Goal: Task Accomplishment & Management: Use online tool/utility

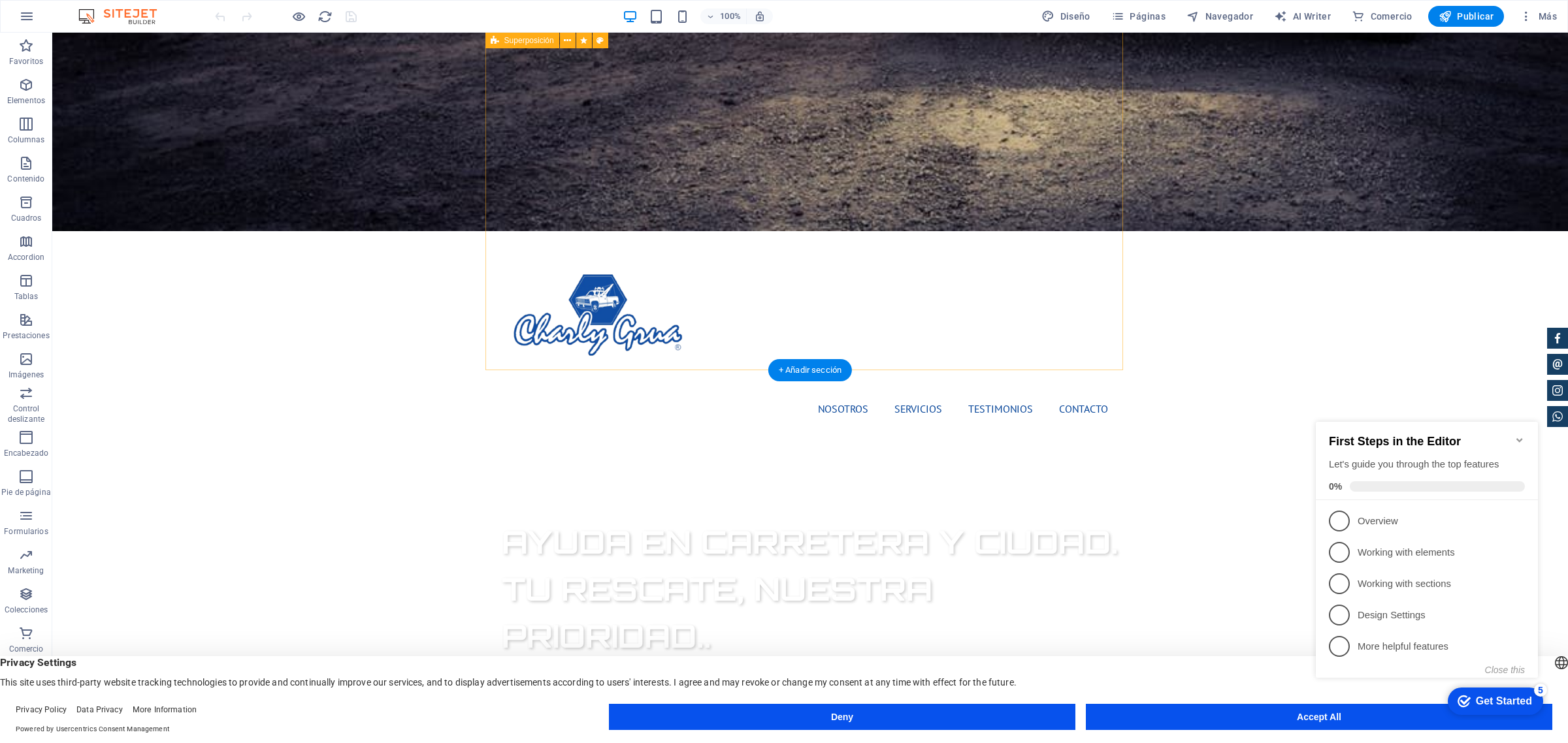
scroll to position [653, 0]
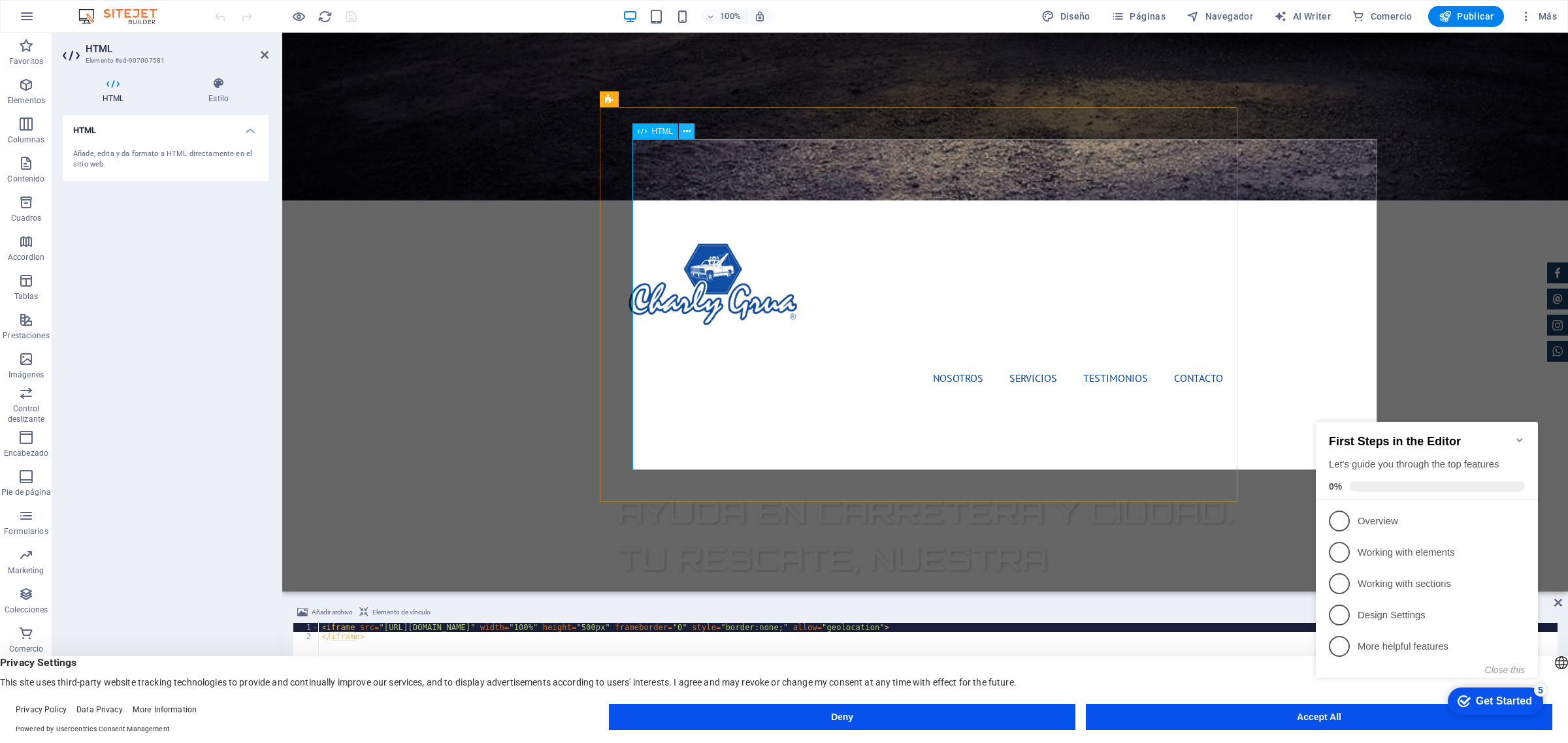
click at [685, 126] on icon at bounding box center [687, 131] width 7 height 14
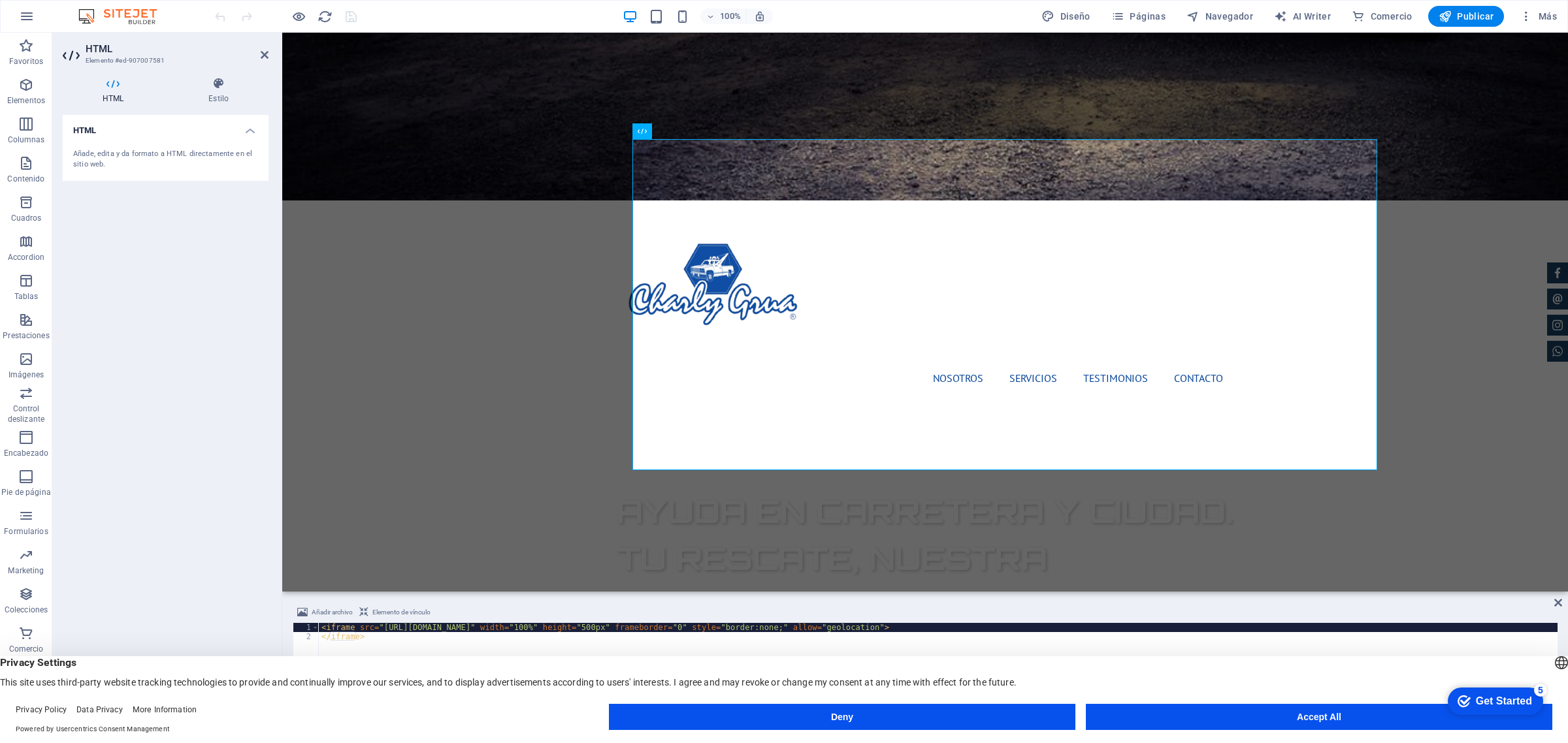
click at [265, 50] on icon at bounding box center [264, 54] width 8 height 11
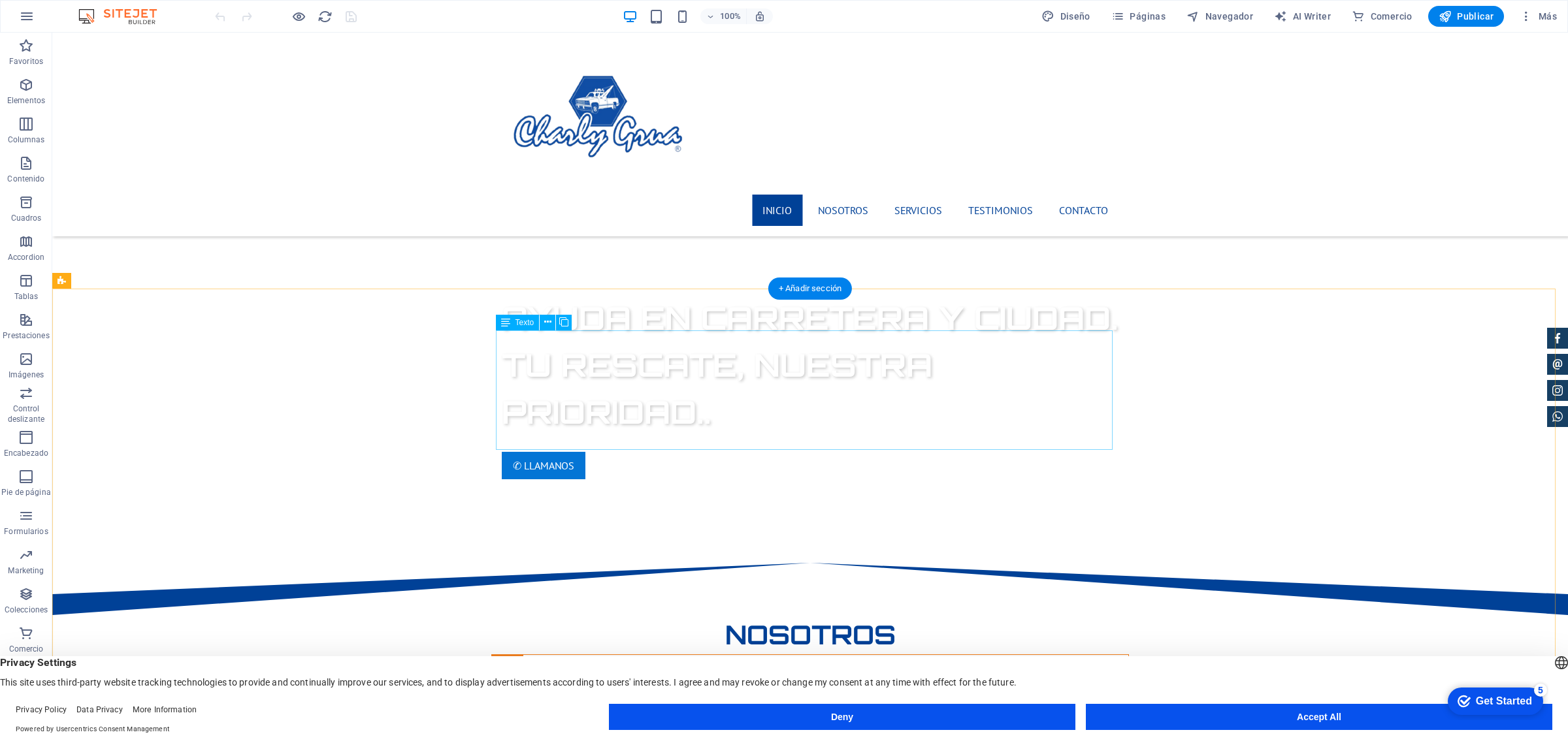
scroll to position [980, 0]
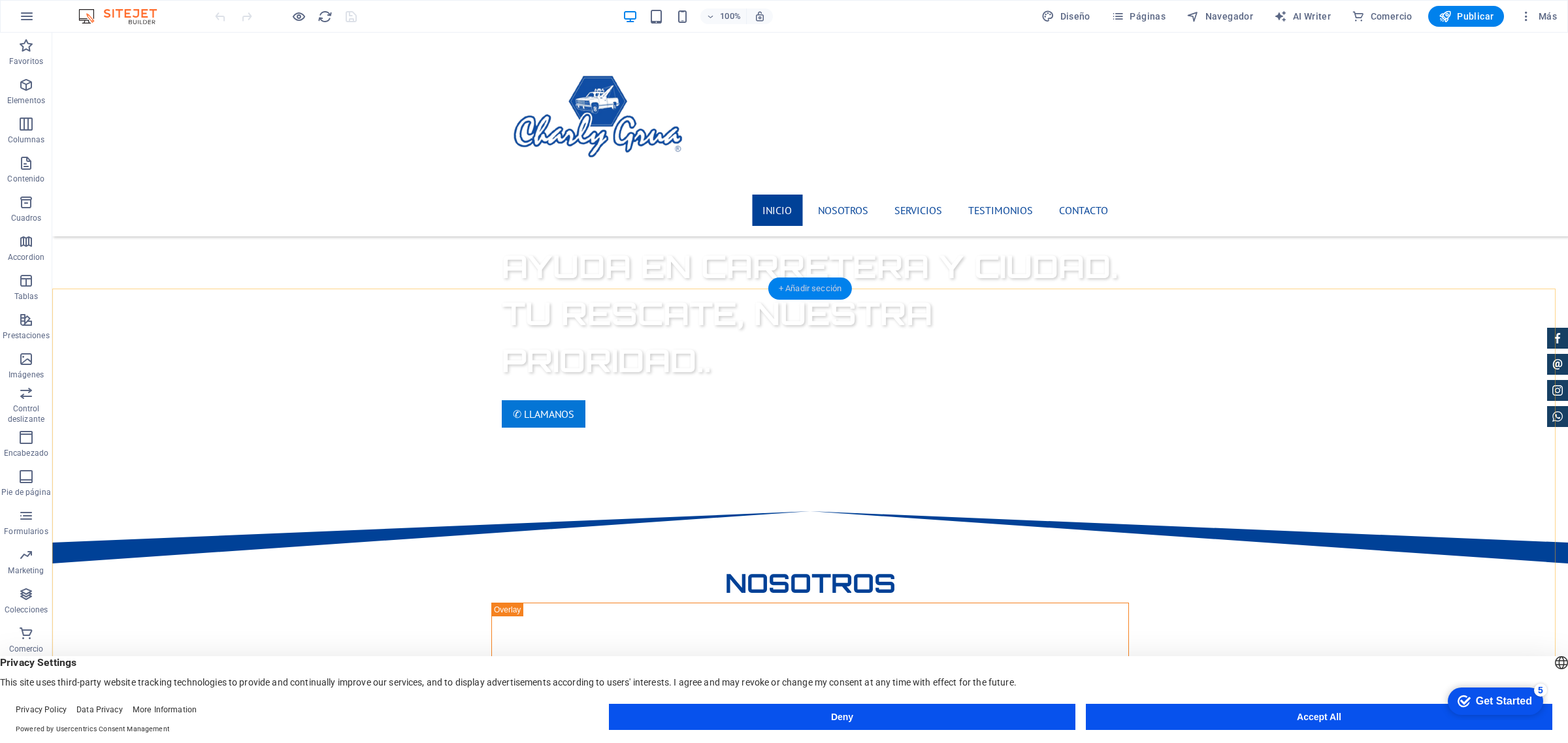
click at [778, 296] on div "+ Añadir sección" at bounding box center [810, 288] width 84 height 22
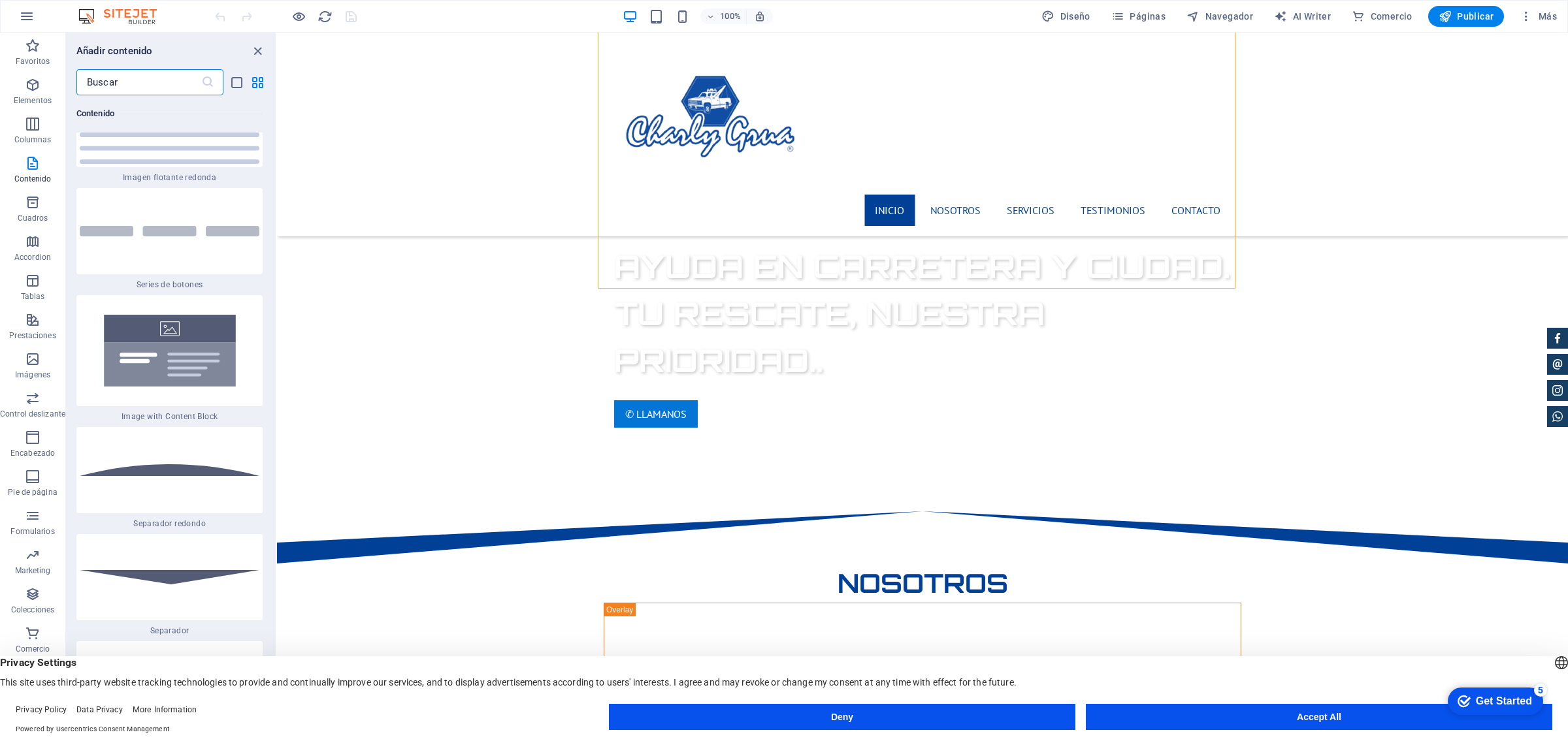
scroll to position [5517, 0]
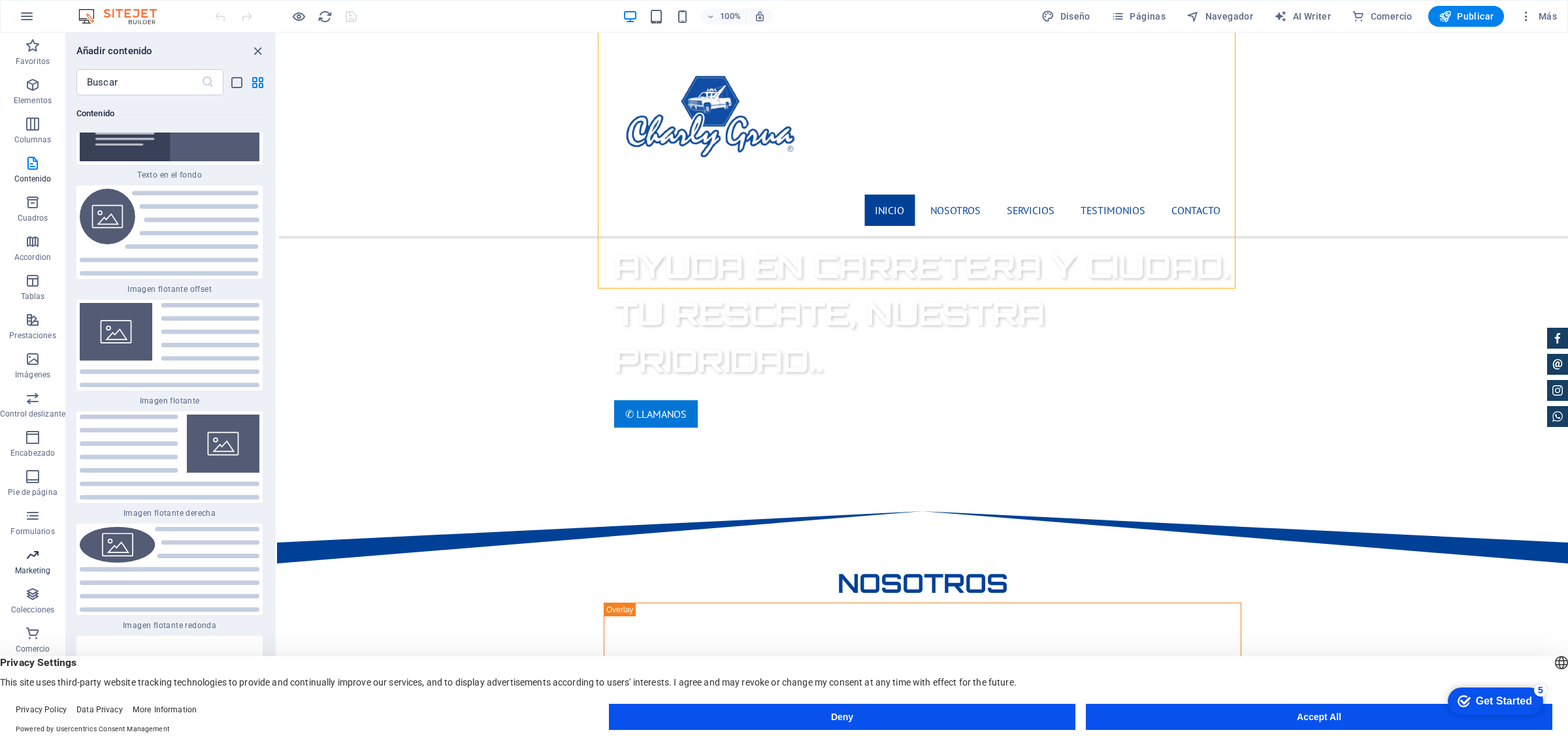
click at [27, 569] on p "Marketing" at bounding box center [33, 571] width 36 height 11
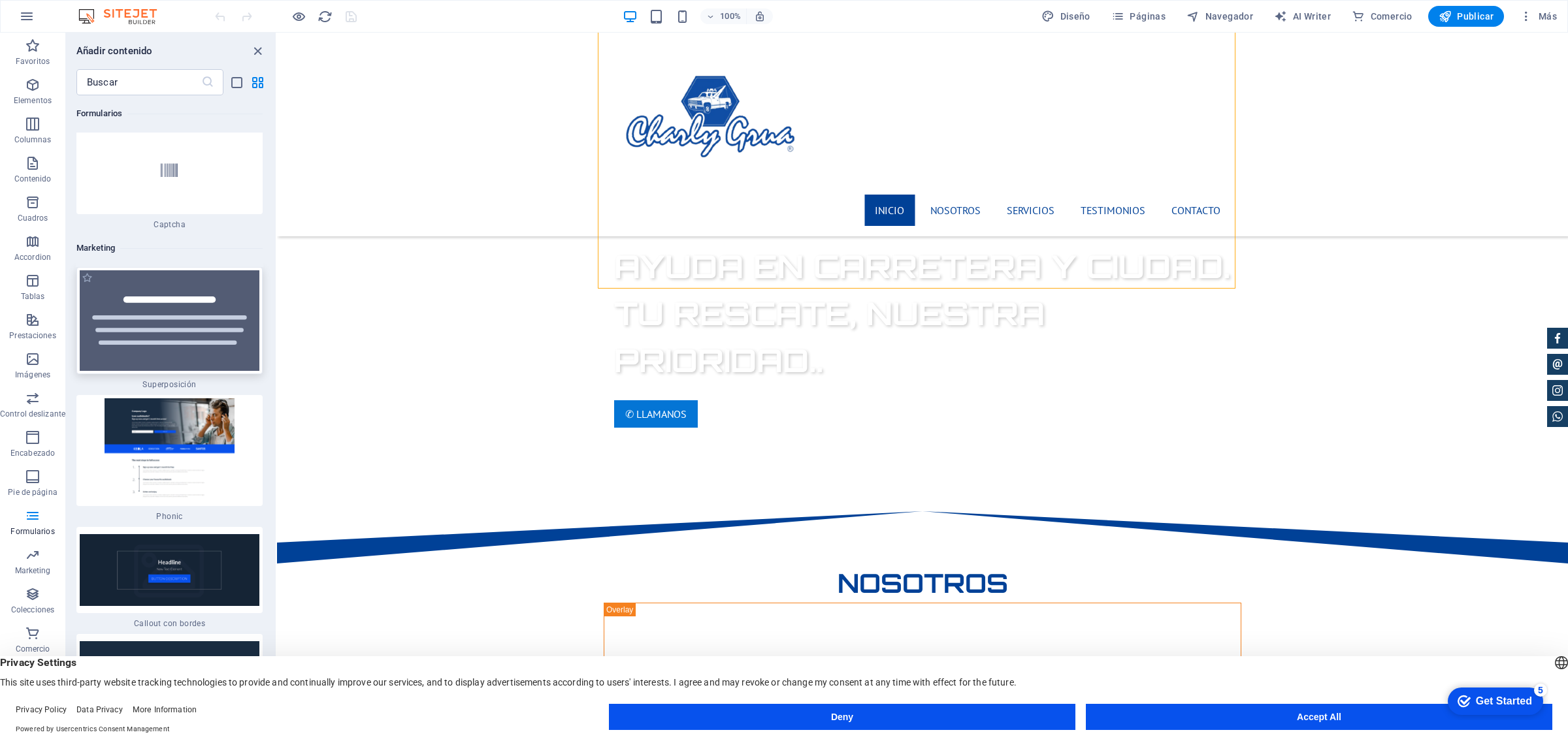
scroll to position [21188, 0]
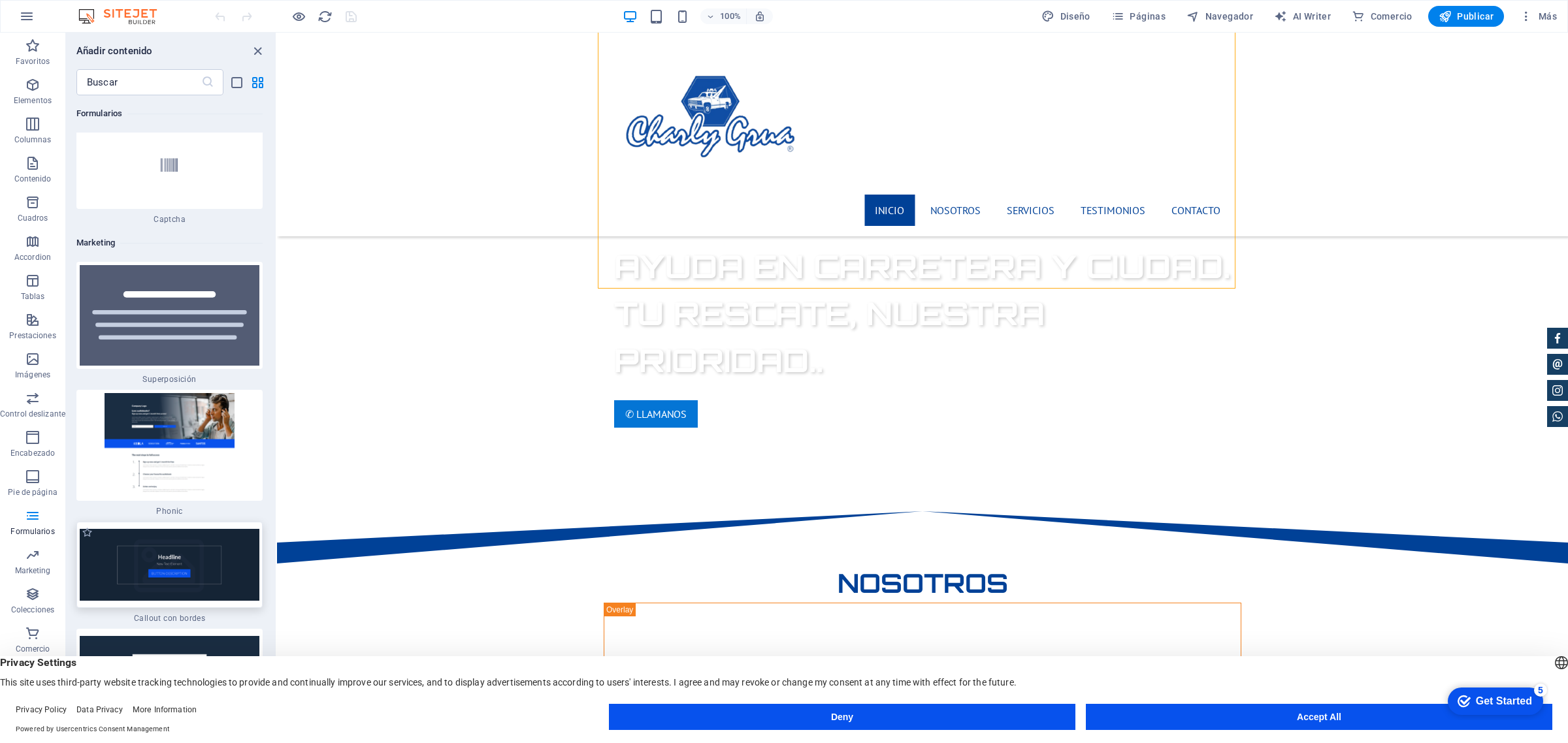
click at [170, 529] on img at bounding box center [169, 565] width 180 height 72
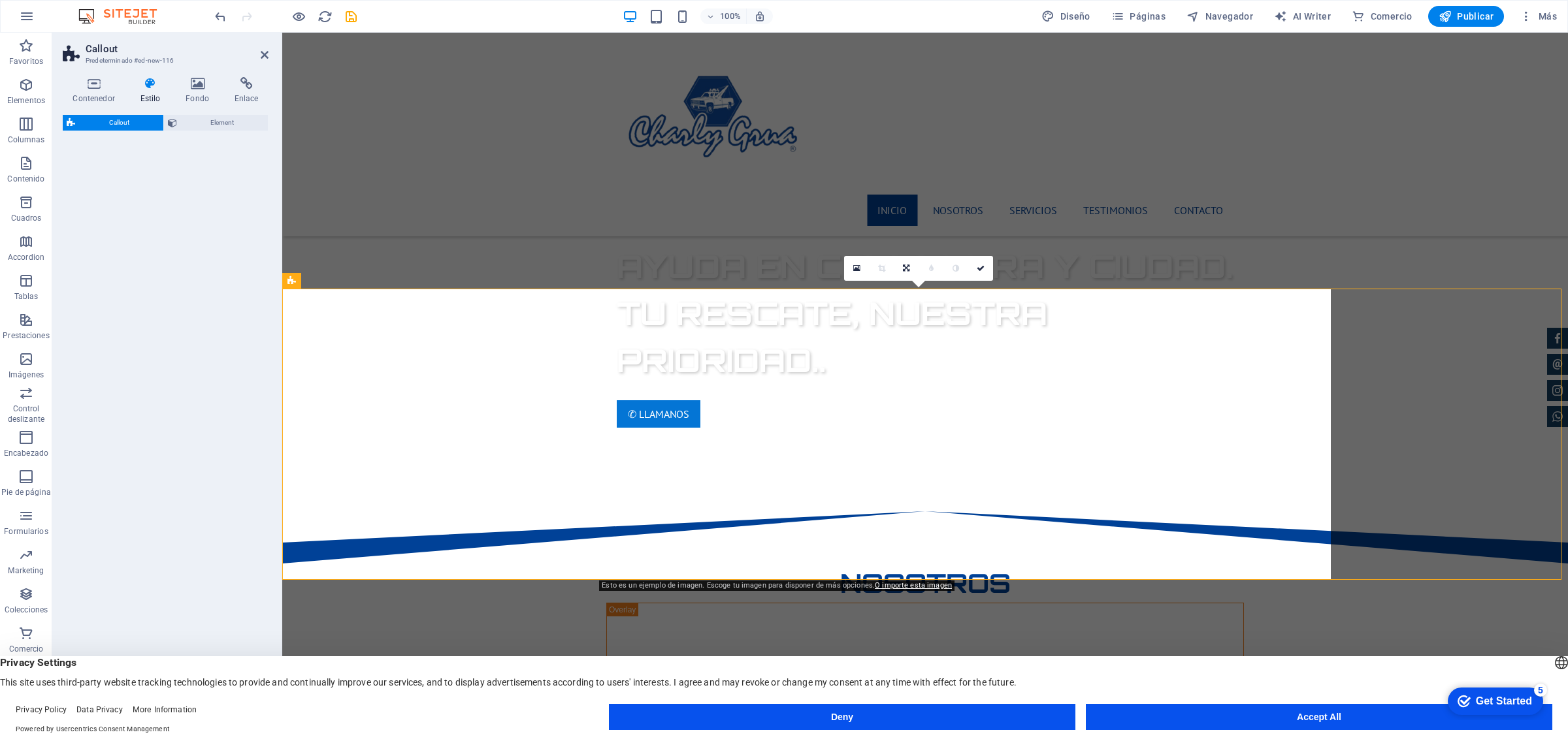
select select "rem"
select select "px"
select select "preset-callout-v2-border"
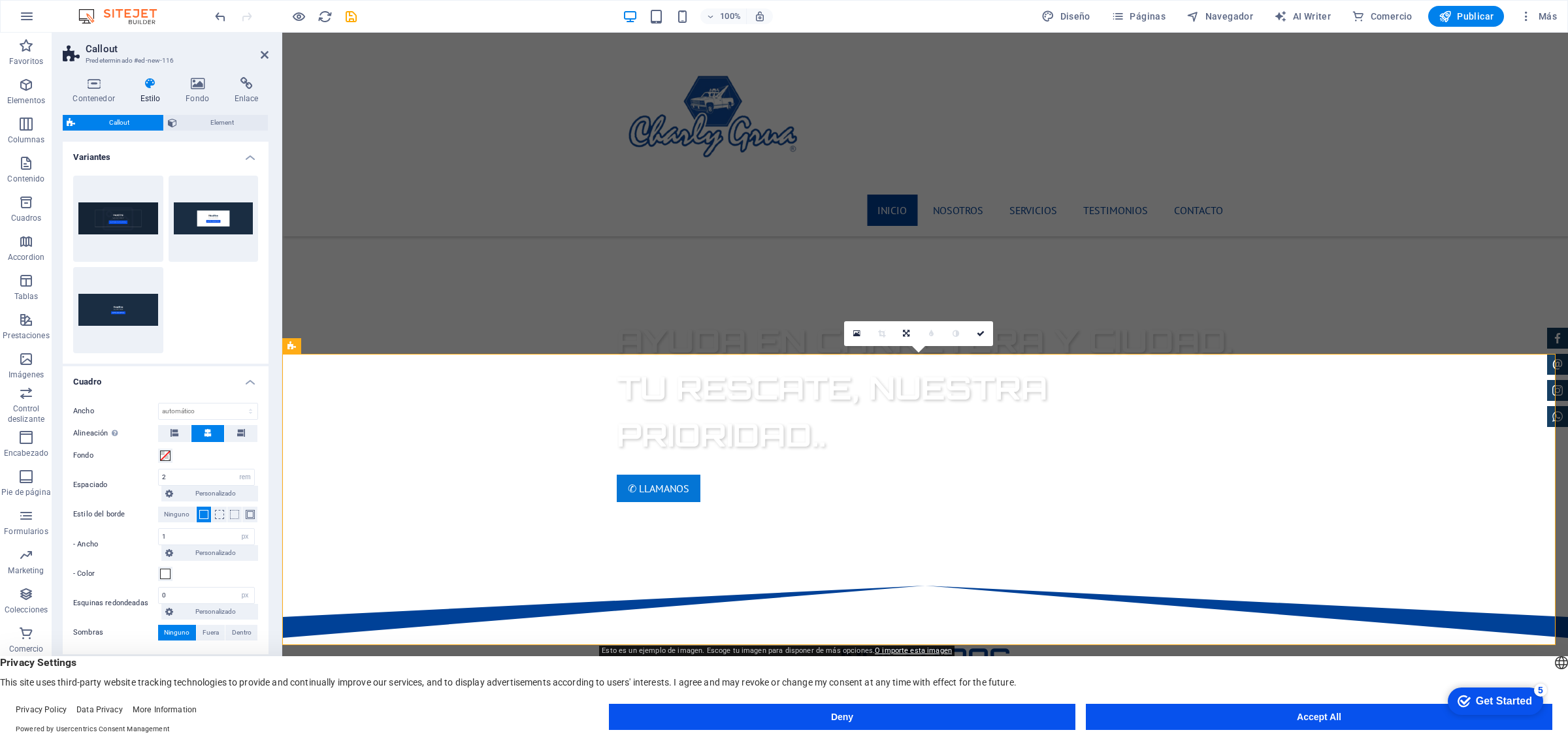
scroll to position [898, 0]
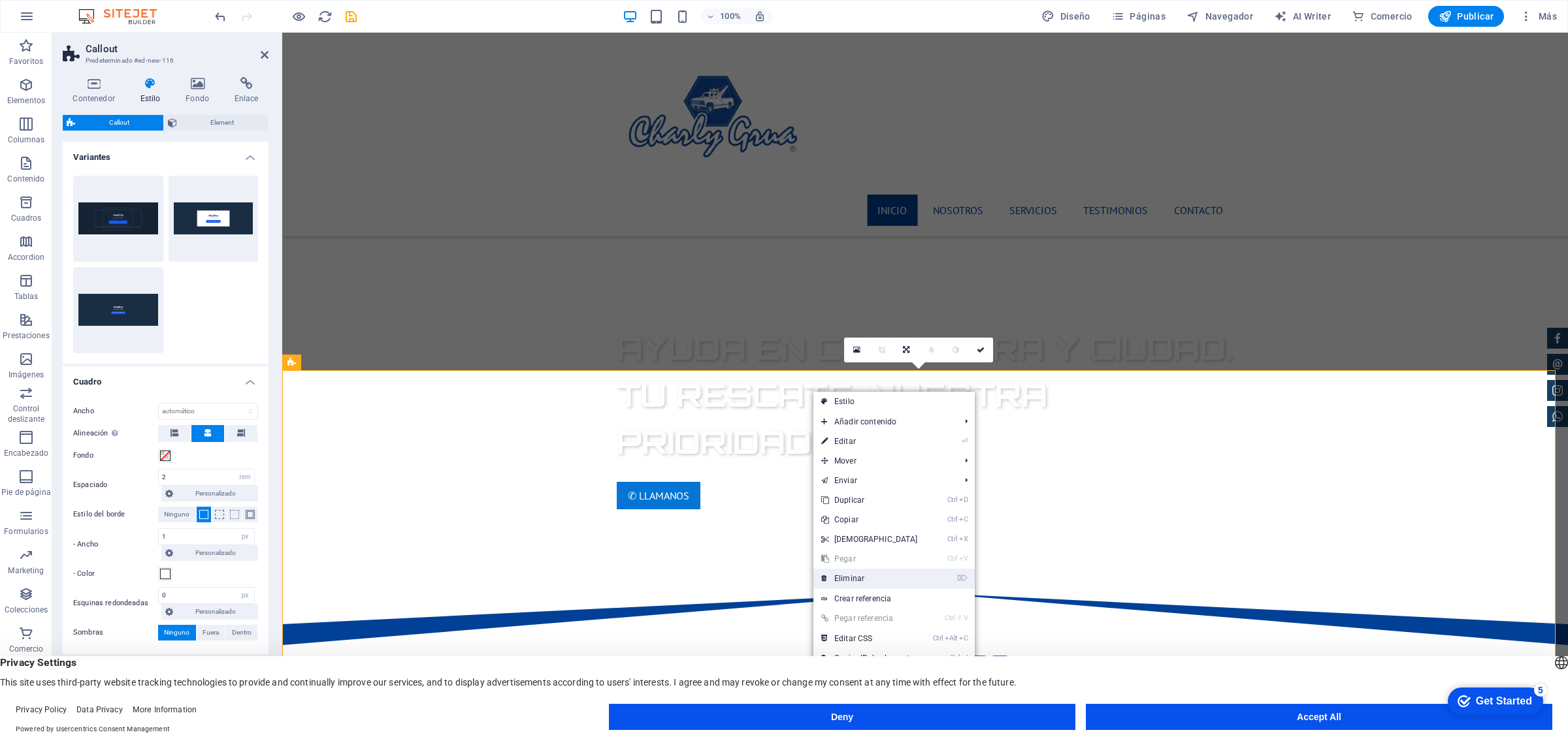
click at [856, 579] on link "⌦ Eliminar" at bounding box center [869, 578] width 112 height 19
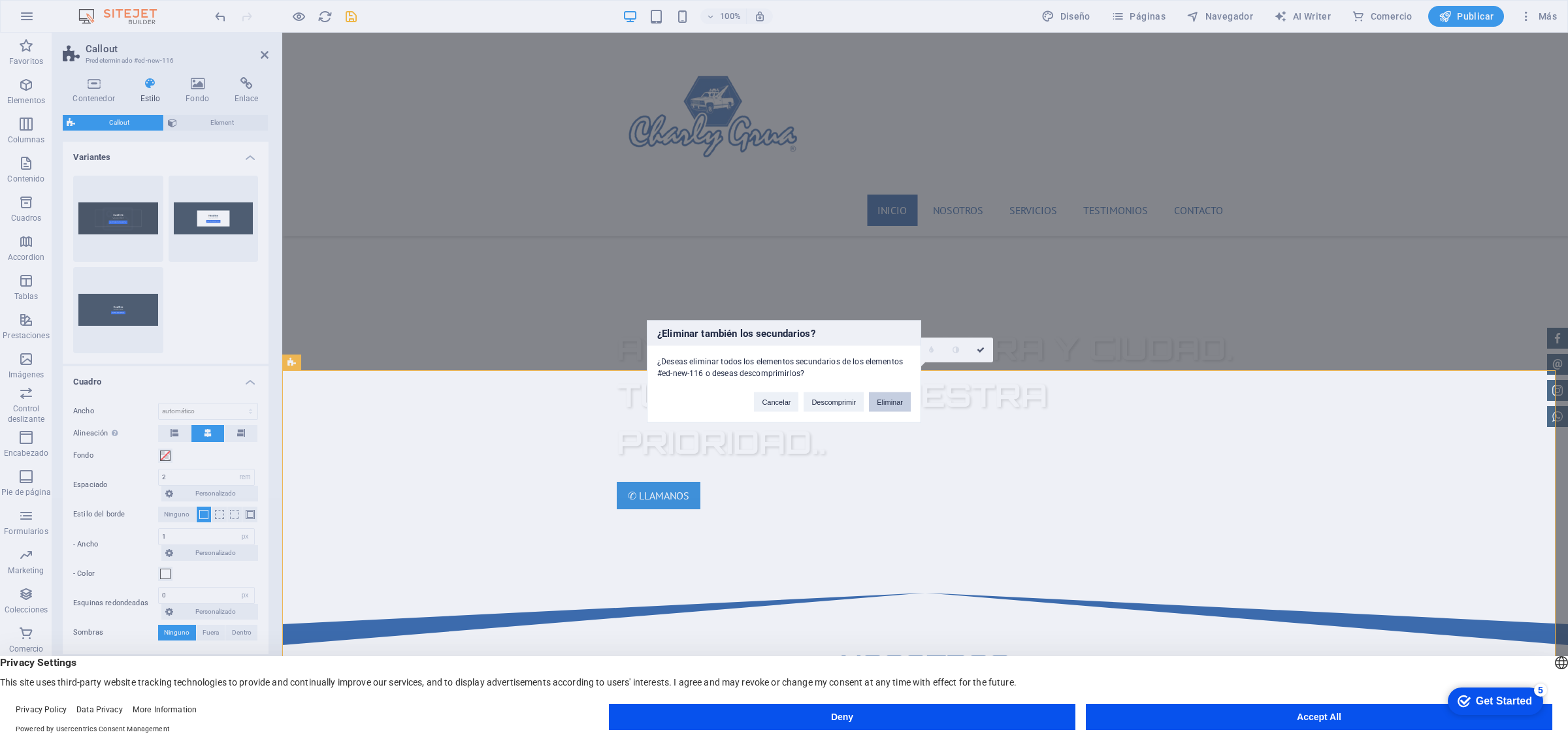
click at [884, 397] on button "Eliminar" at bounding box center [890, 402] width 41 height 19
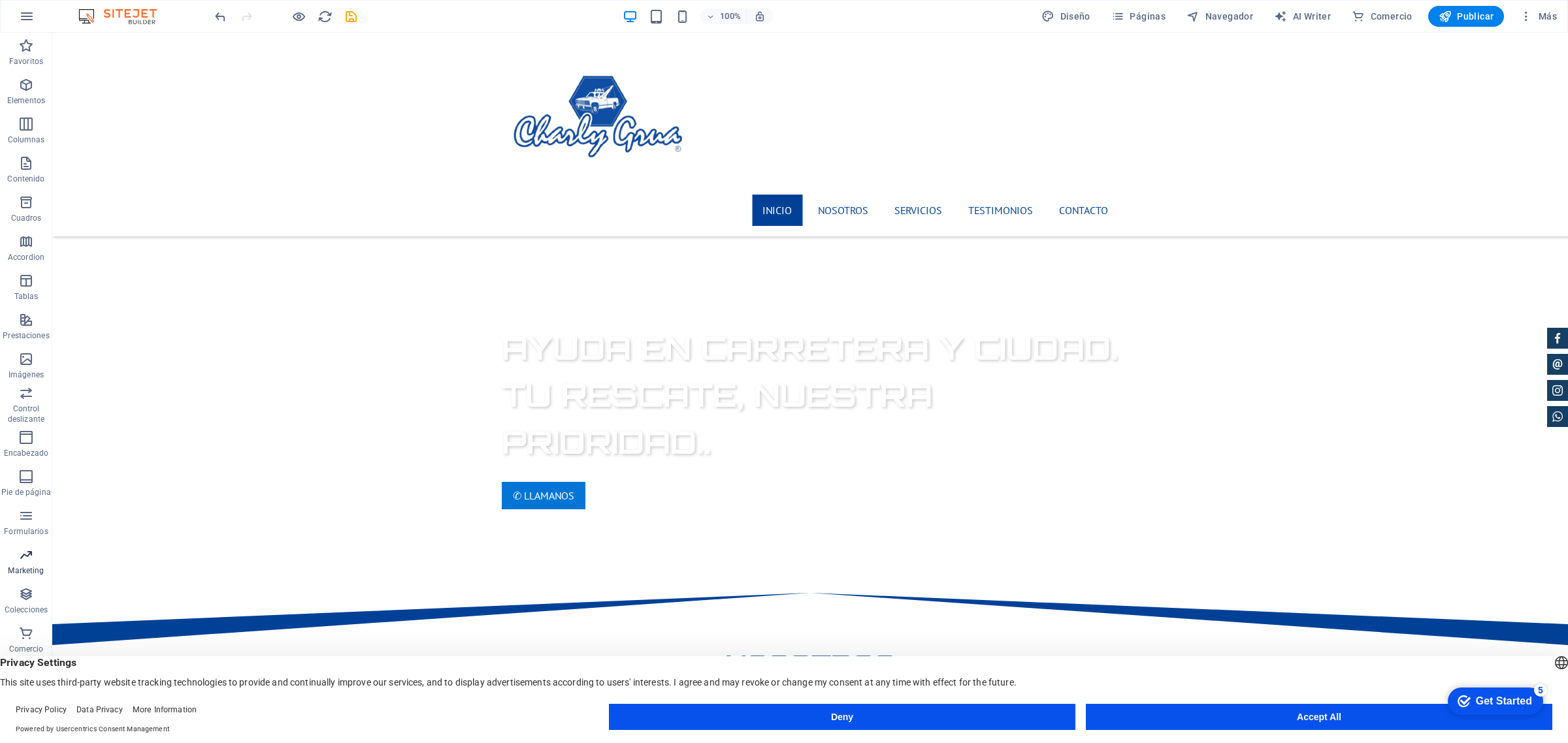
click at [31, 548] on icon "button" at bounding box center [26, 555] width 16 height 16
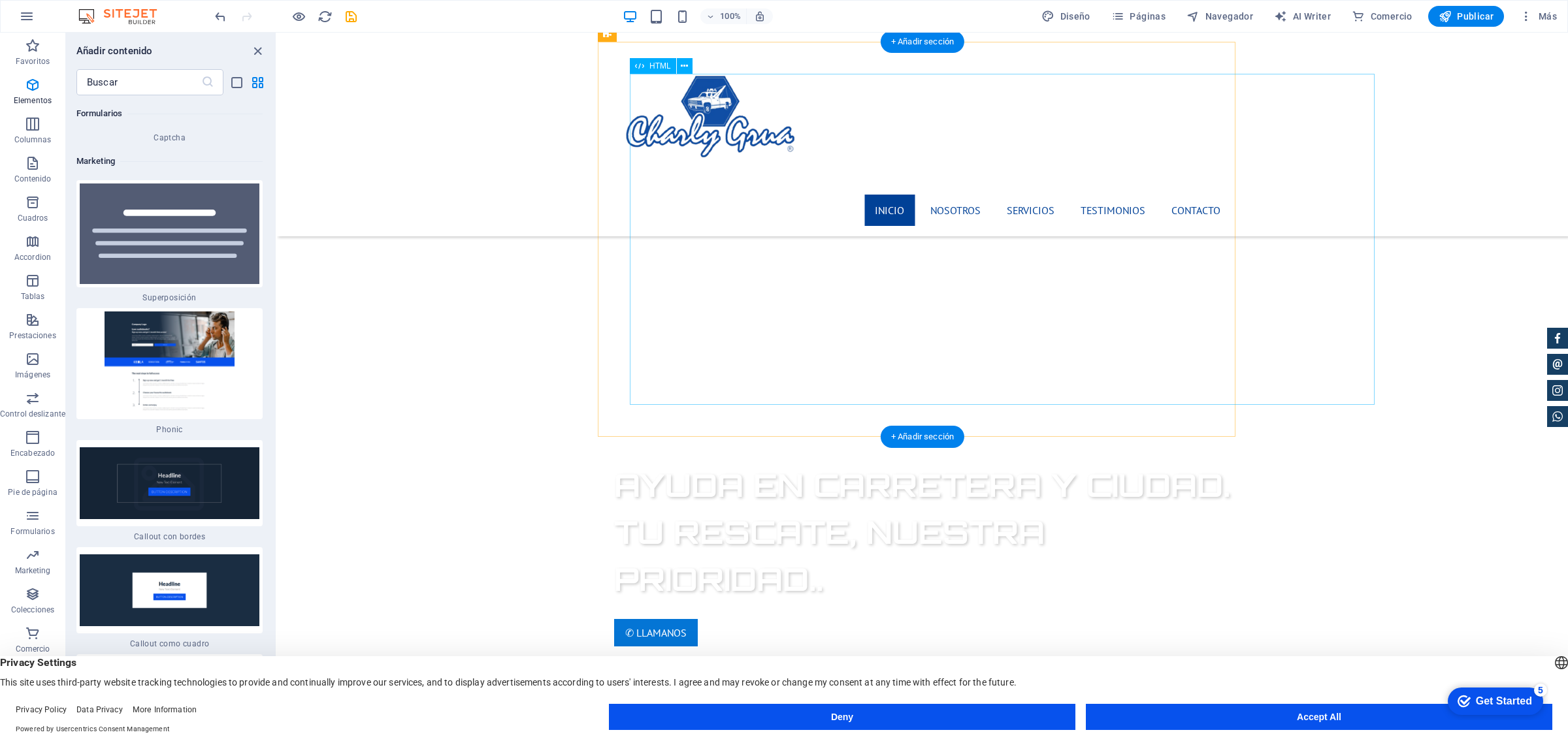
scroll to position [734, 0]
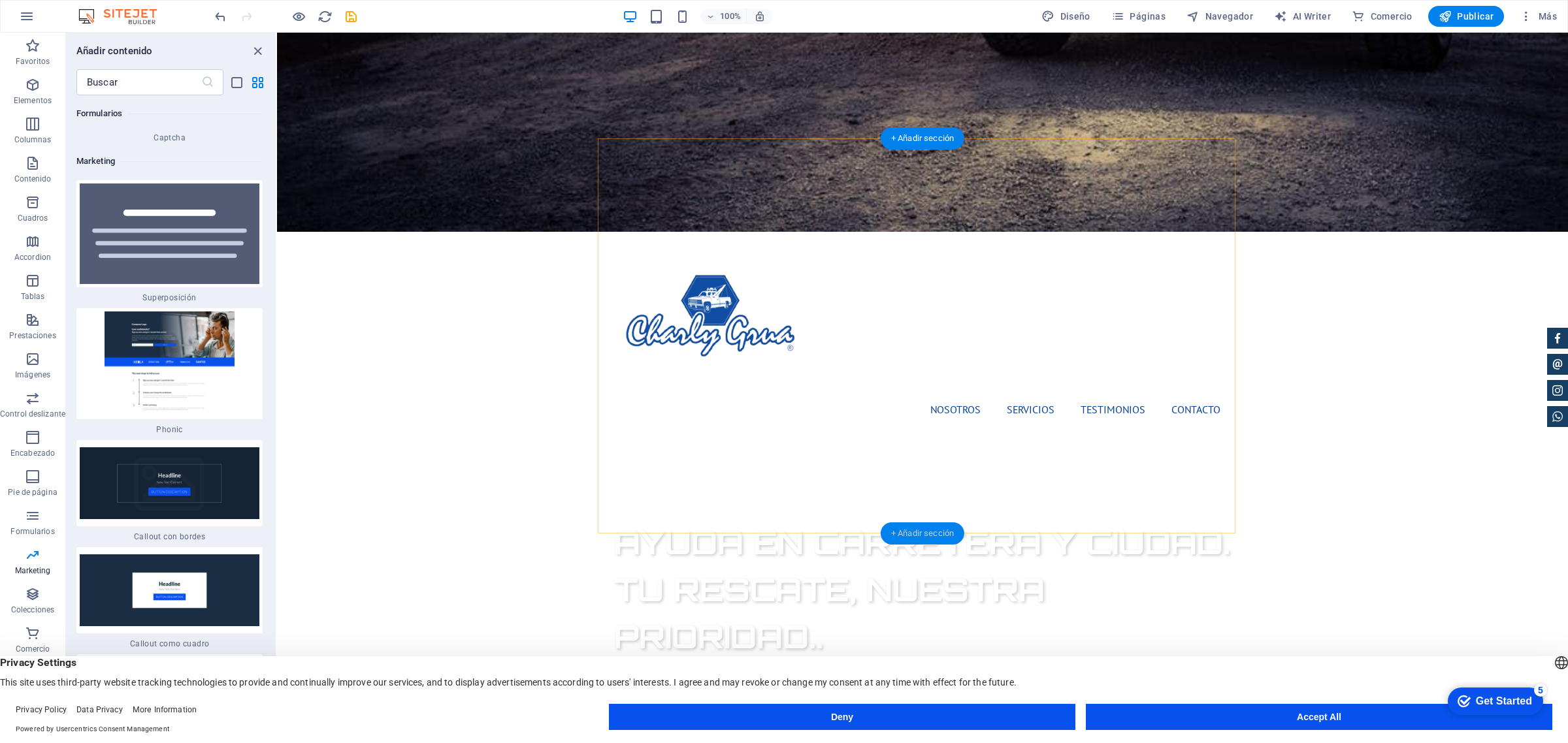
click at [913, 531] on div "+ Añadir sección" at bounding box center [922, 533] width 84 height 22
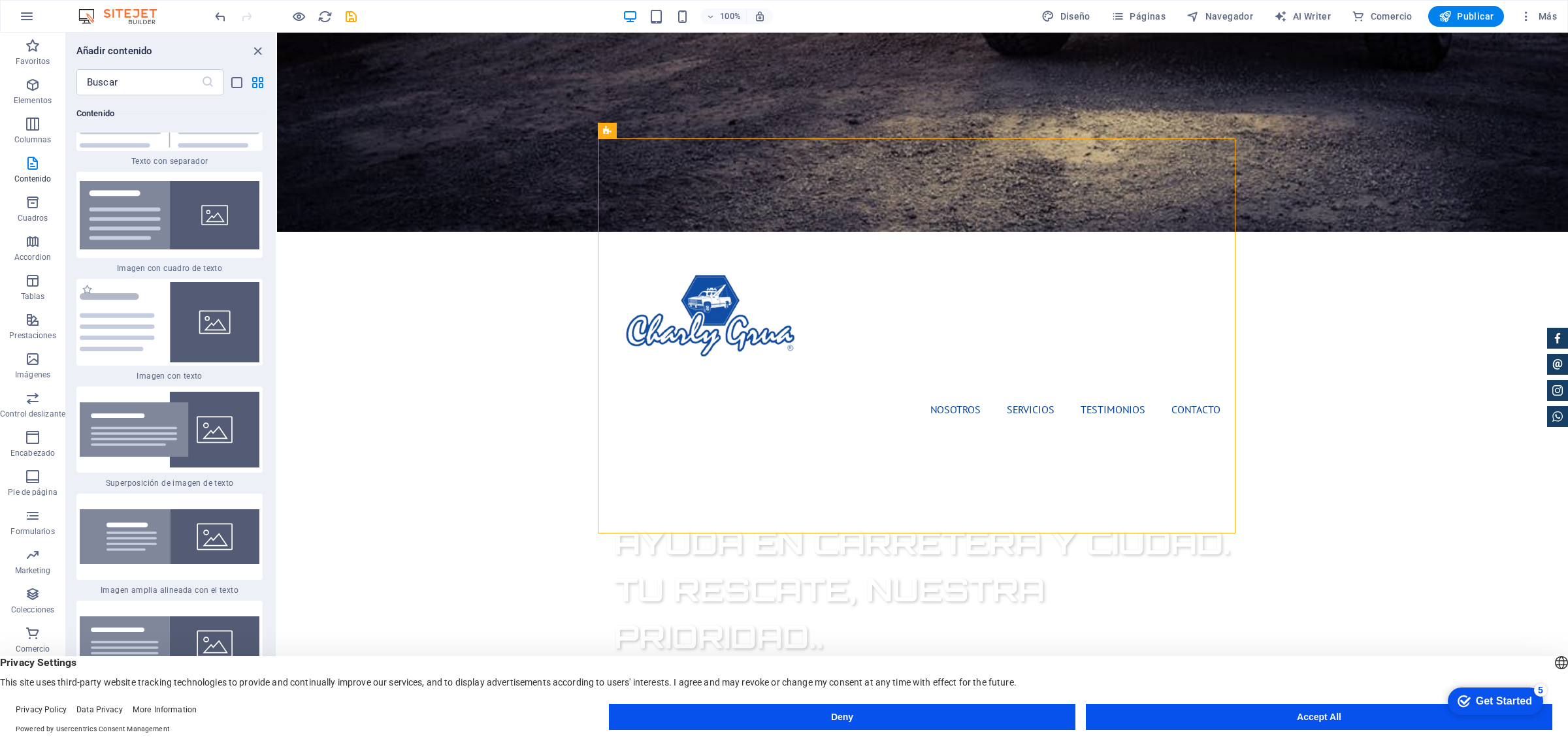
scroll to position [4843, 0]
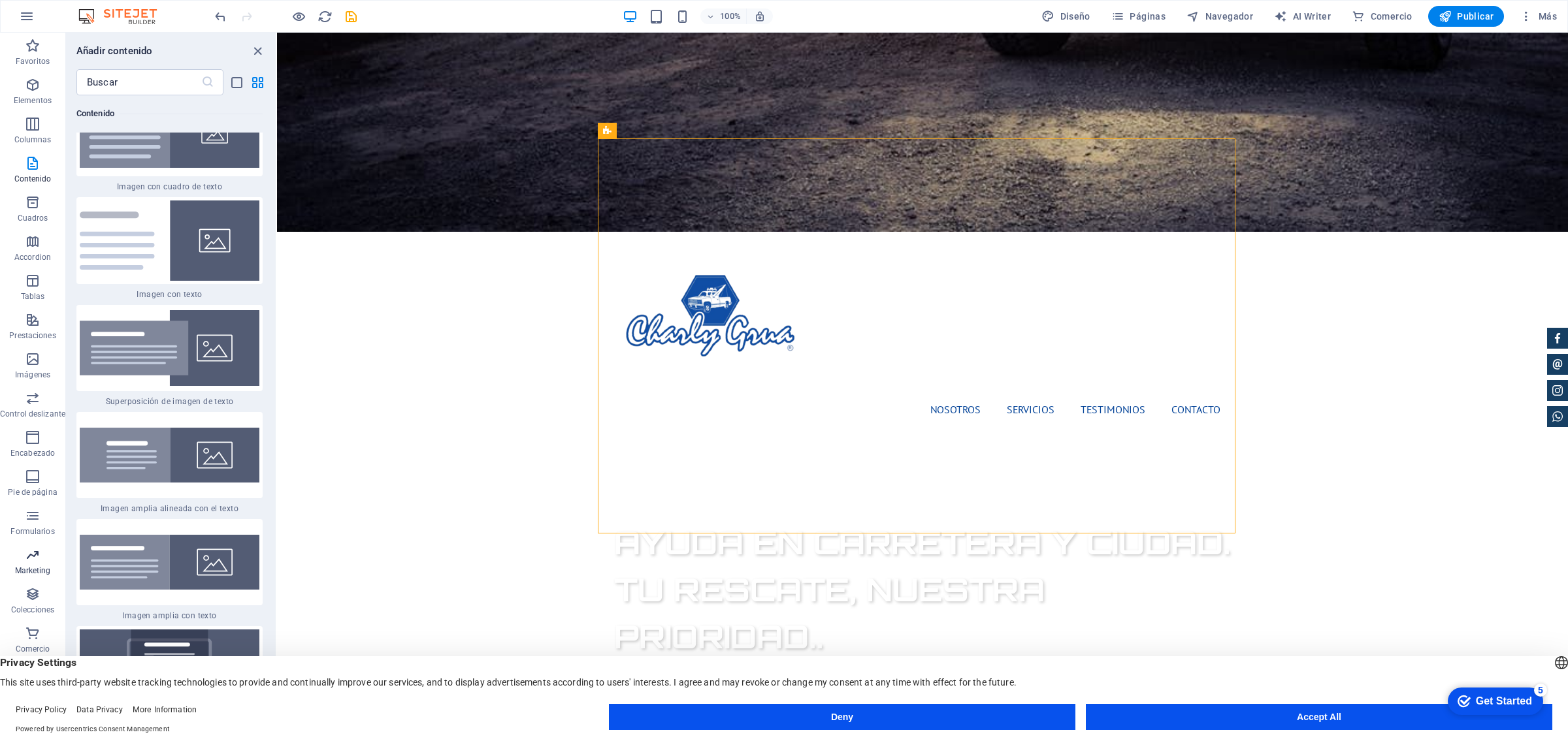
click at [43, 566] on p "Marketing" at bounding box center [33, 571] width 36 height 11
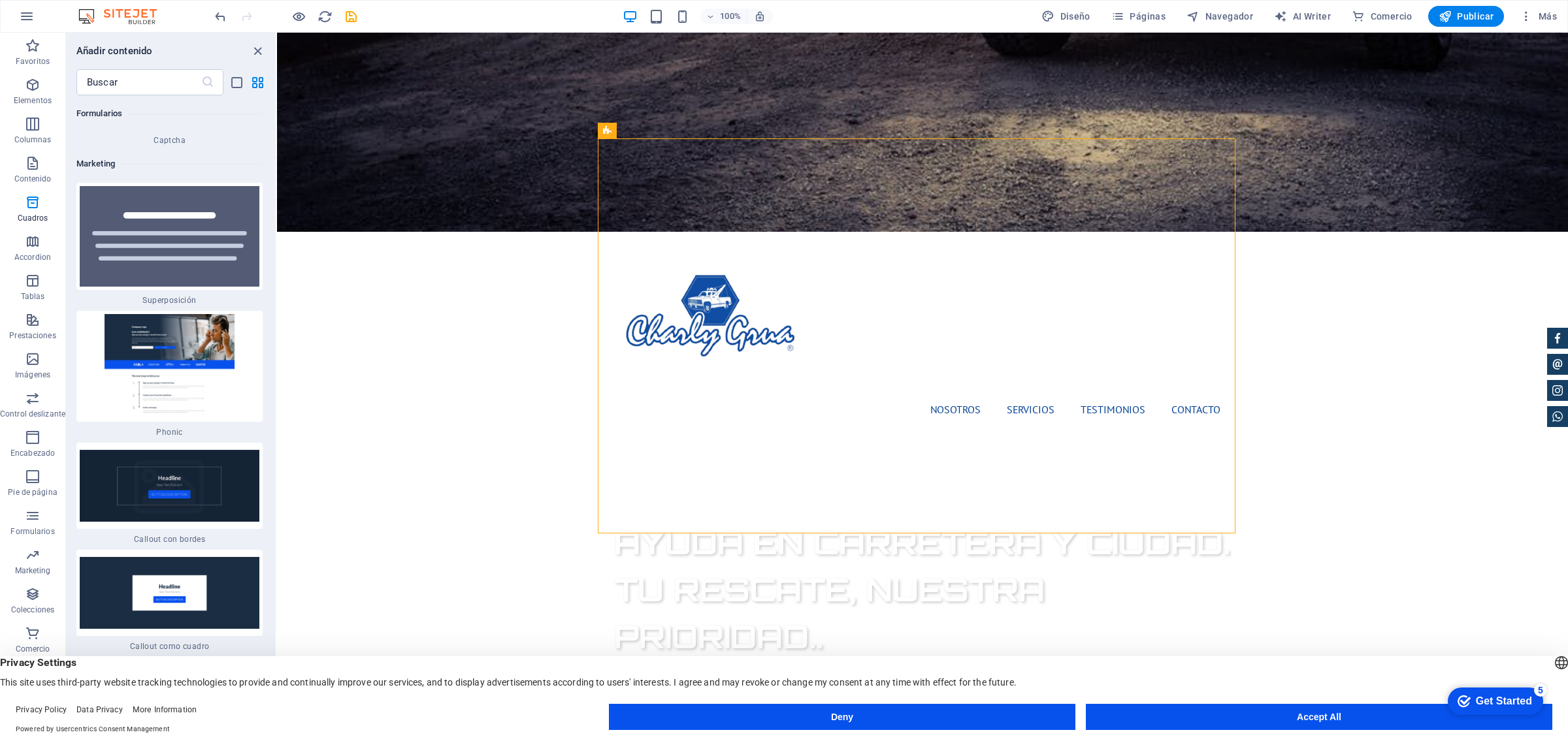
scroll to position [21270, 0]
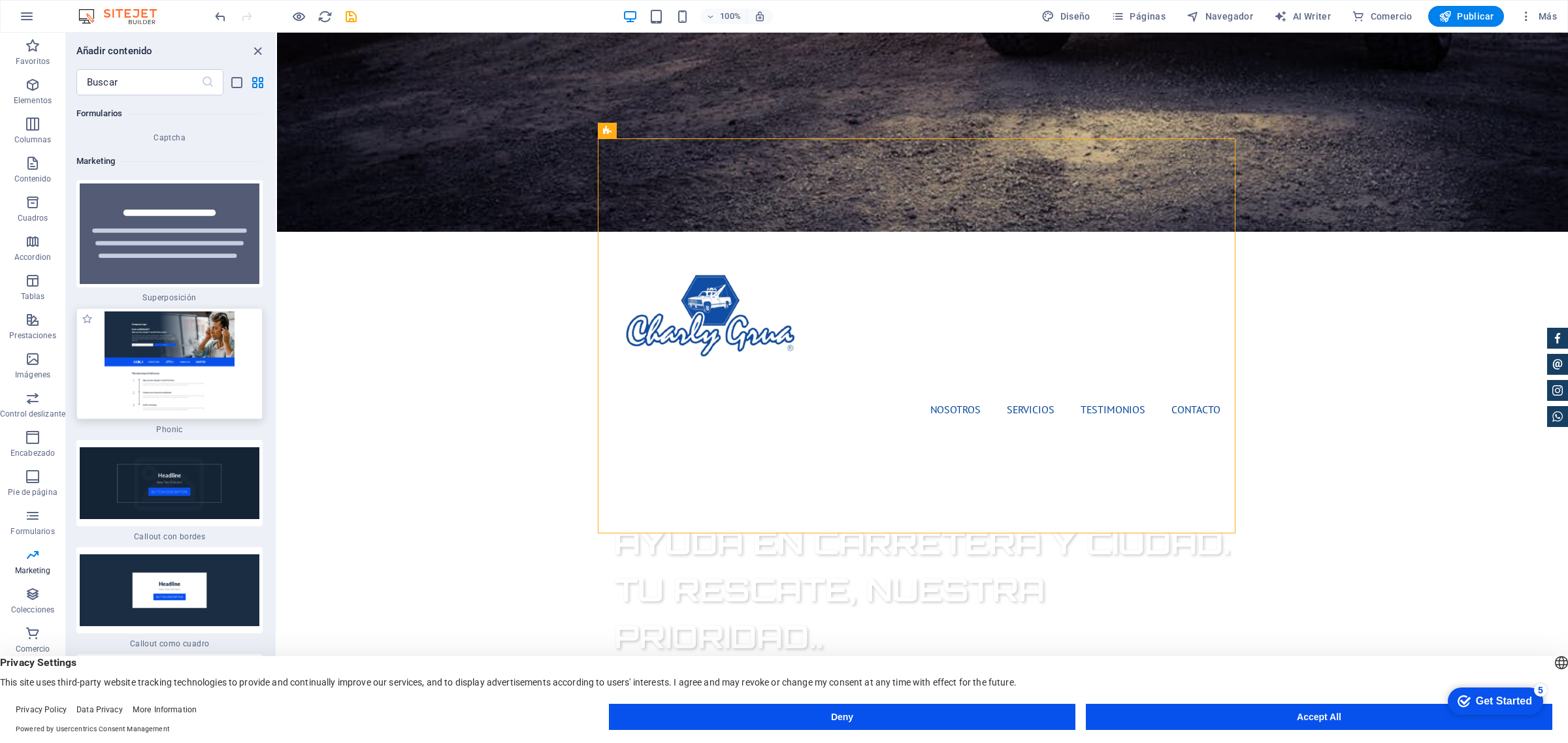
click at [174, 312] on img at bounding box center [169, 364] width 180 height 104
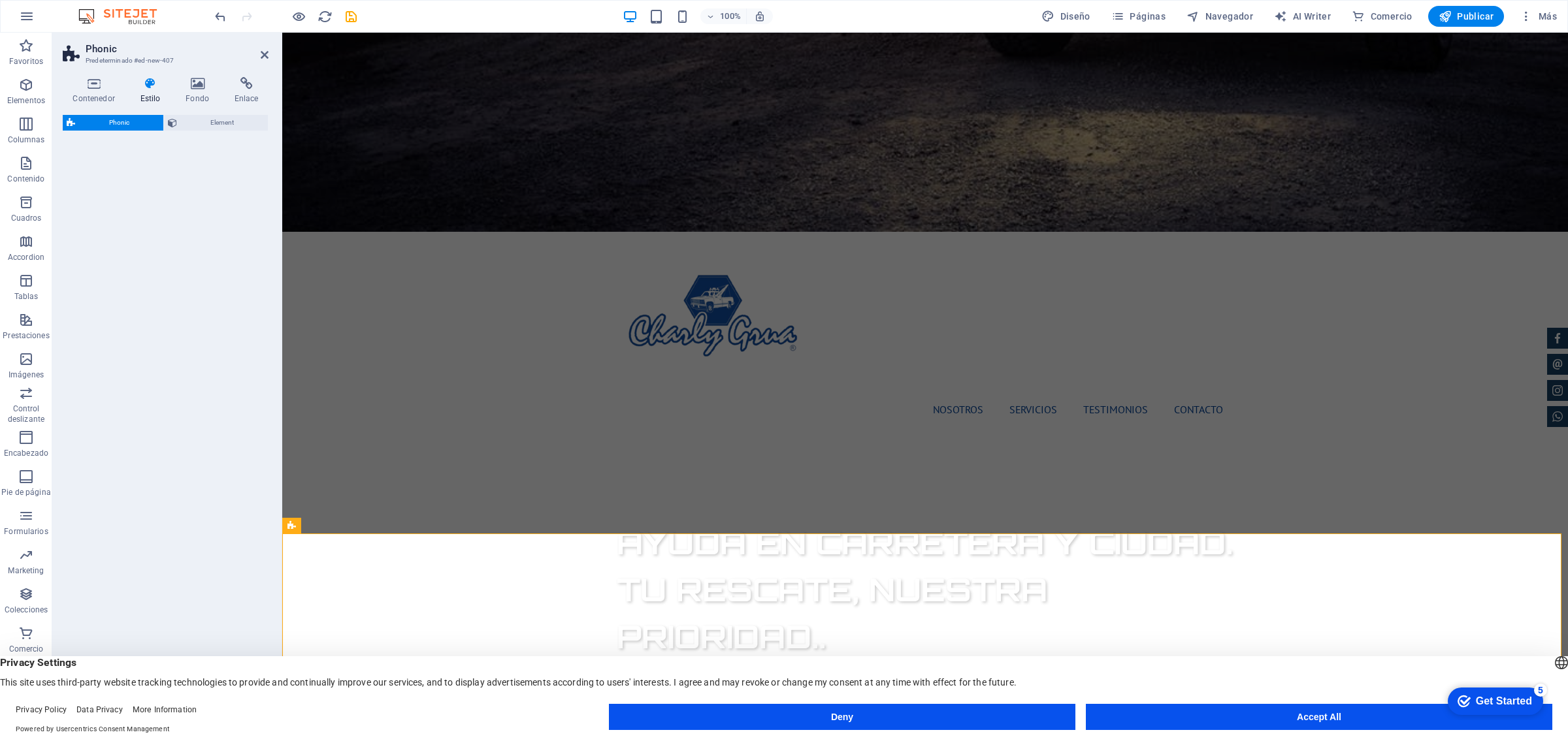
select select "%"
select select "rem"
select select "px"
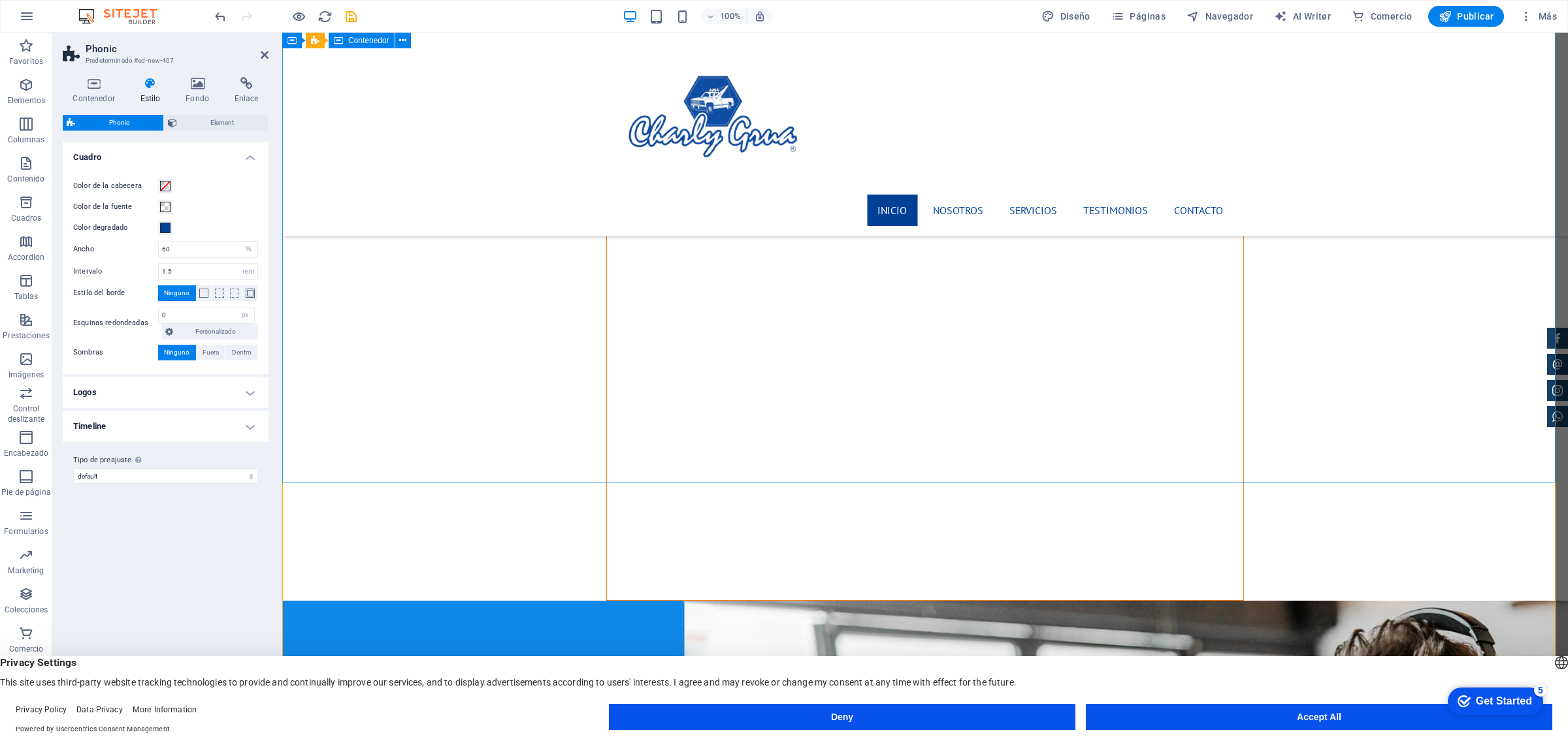
scroll to position [1470, 0]
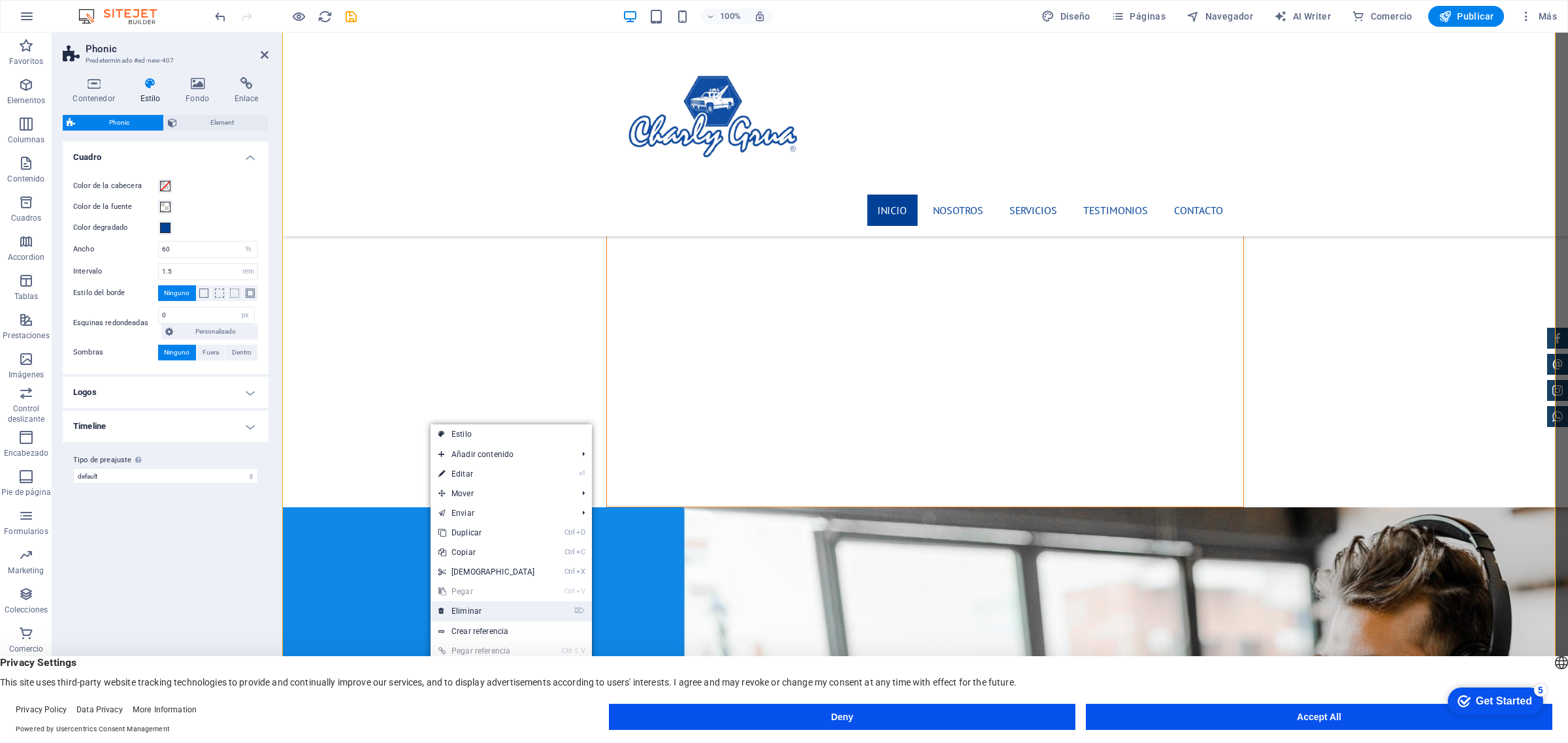
click at [467, 602] on link "⌦ Eliminar" at bounding box center [486, 611] width 112 height 19
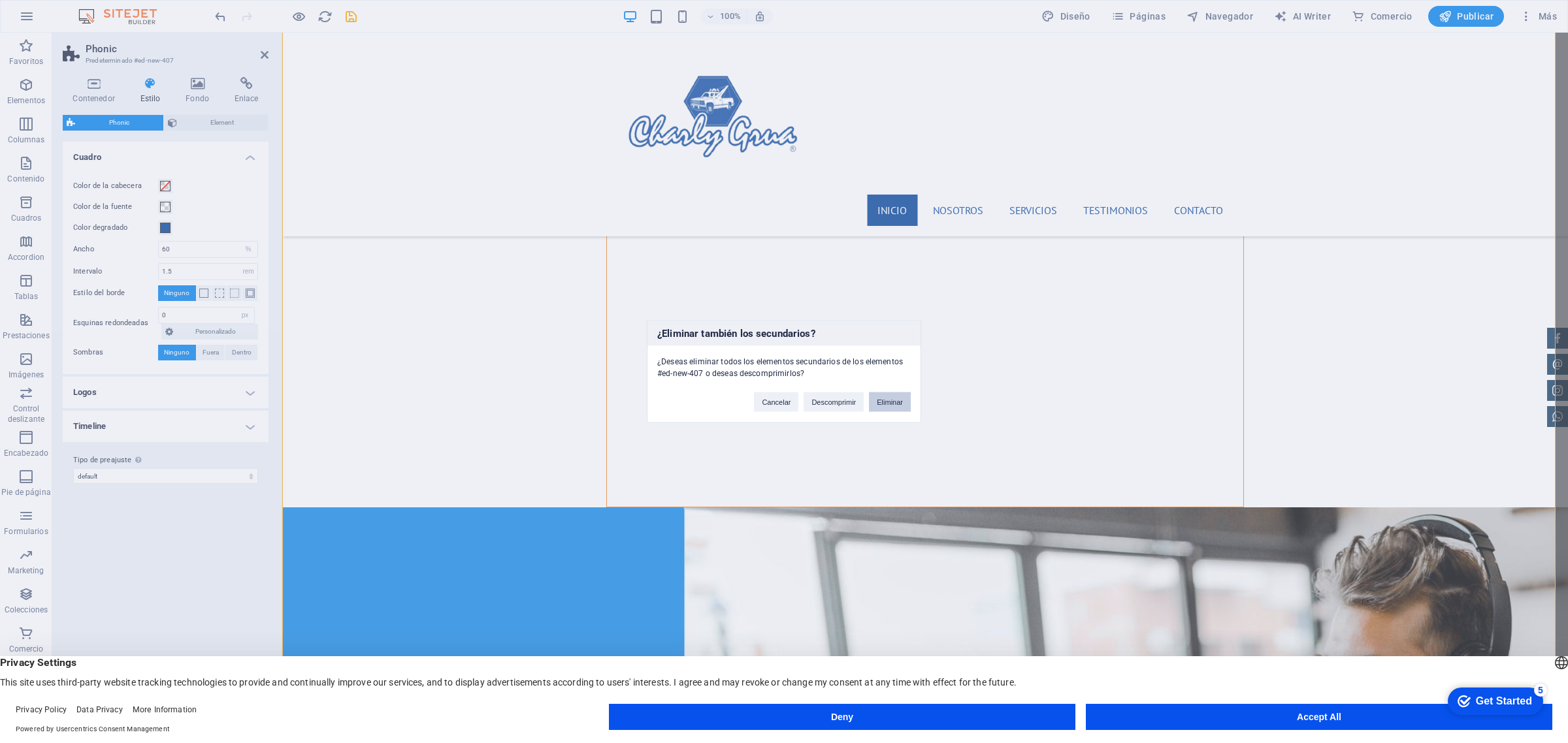
click at [896, 403] on button "Eliminar" at bounding box center [890, 402] width 41 height 19
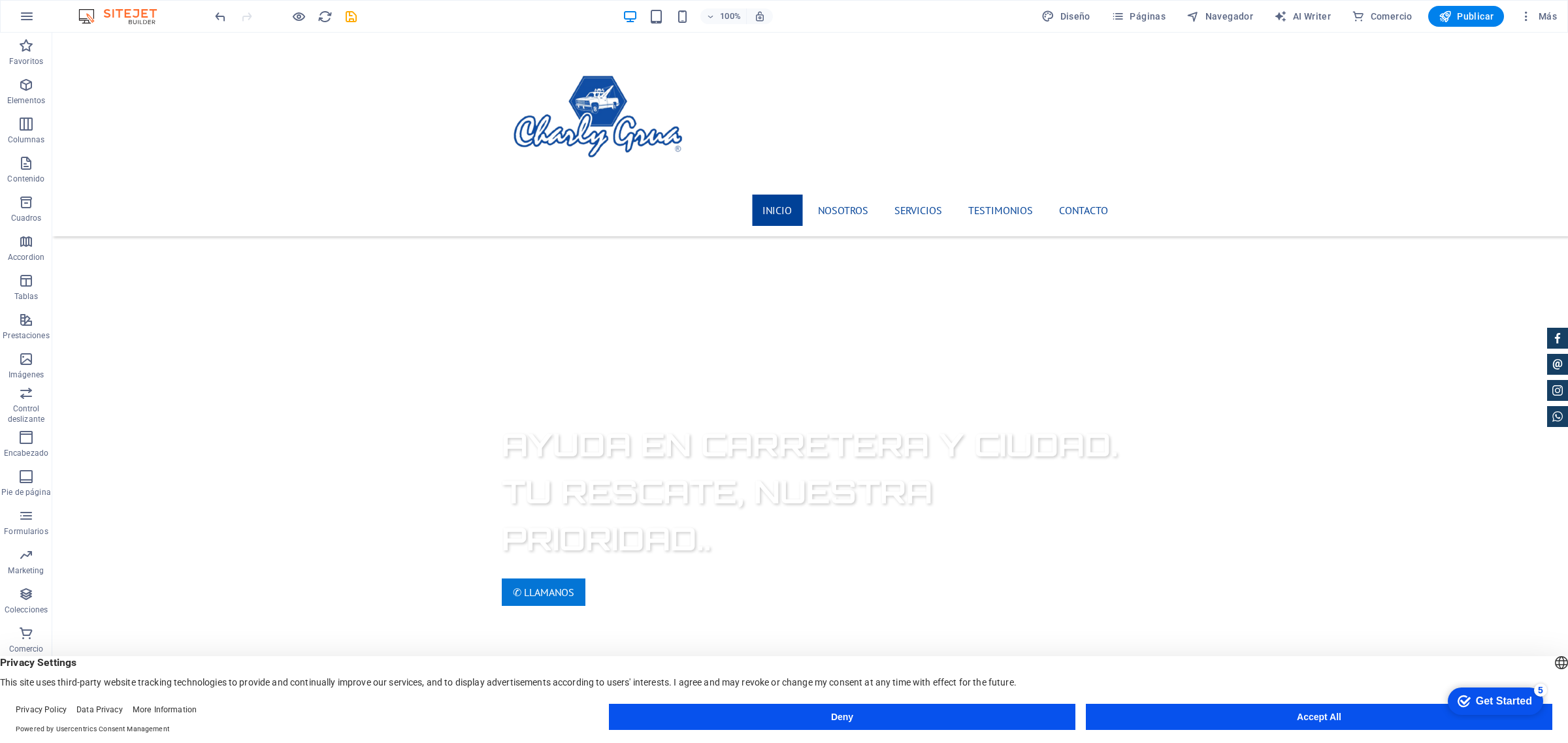
scroll to position [817, 0]
click at [784, 456] on div "+ Añadir sección" at bounding box center [810, 451] width 84 height 22
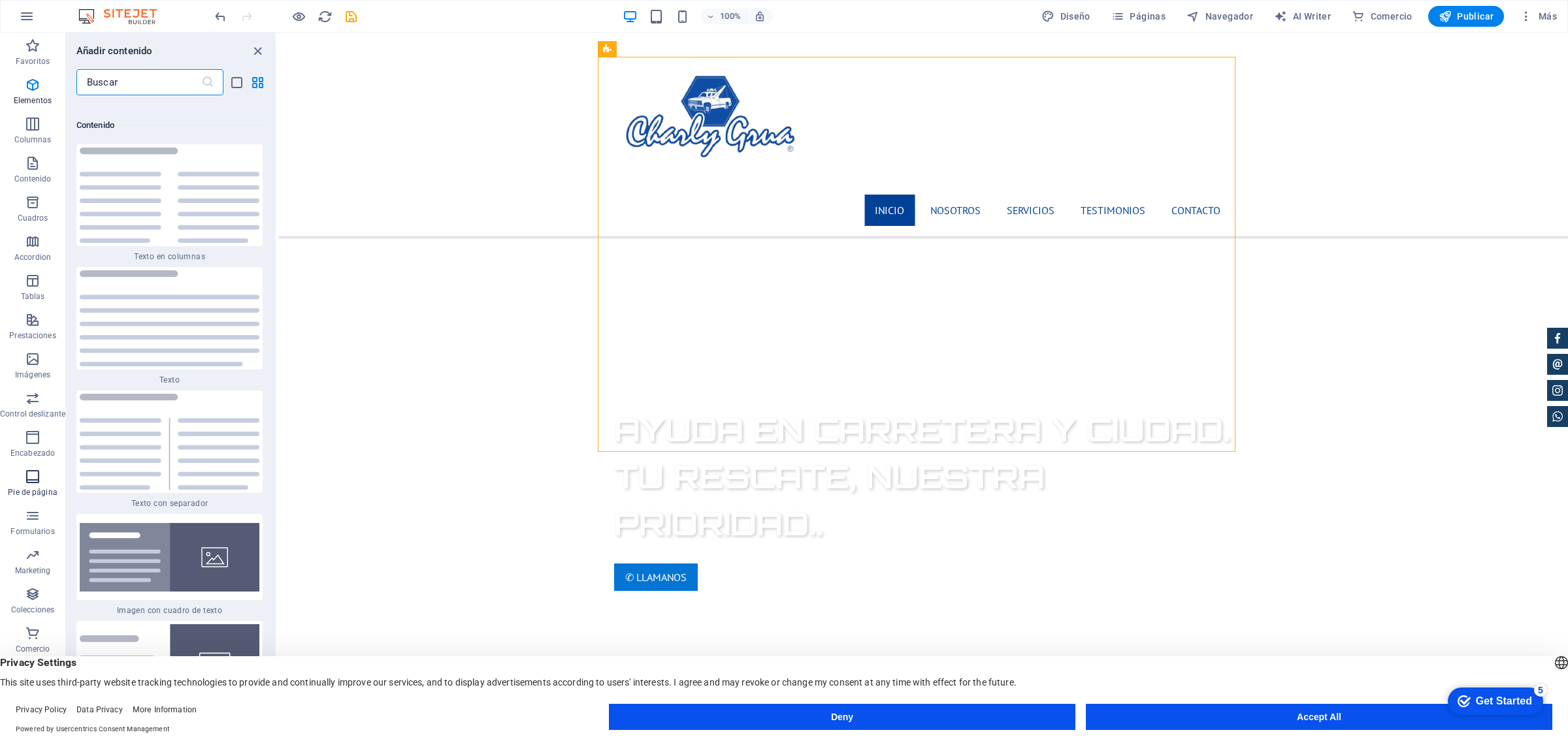
scroll to position [4435, 0]
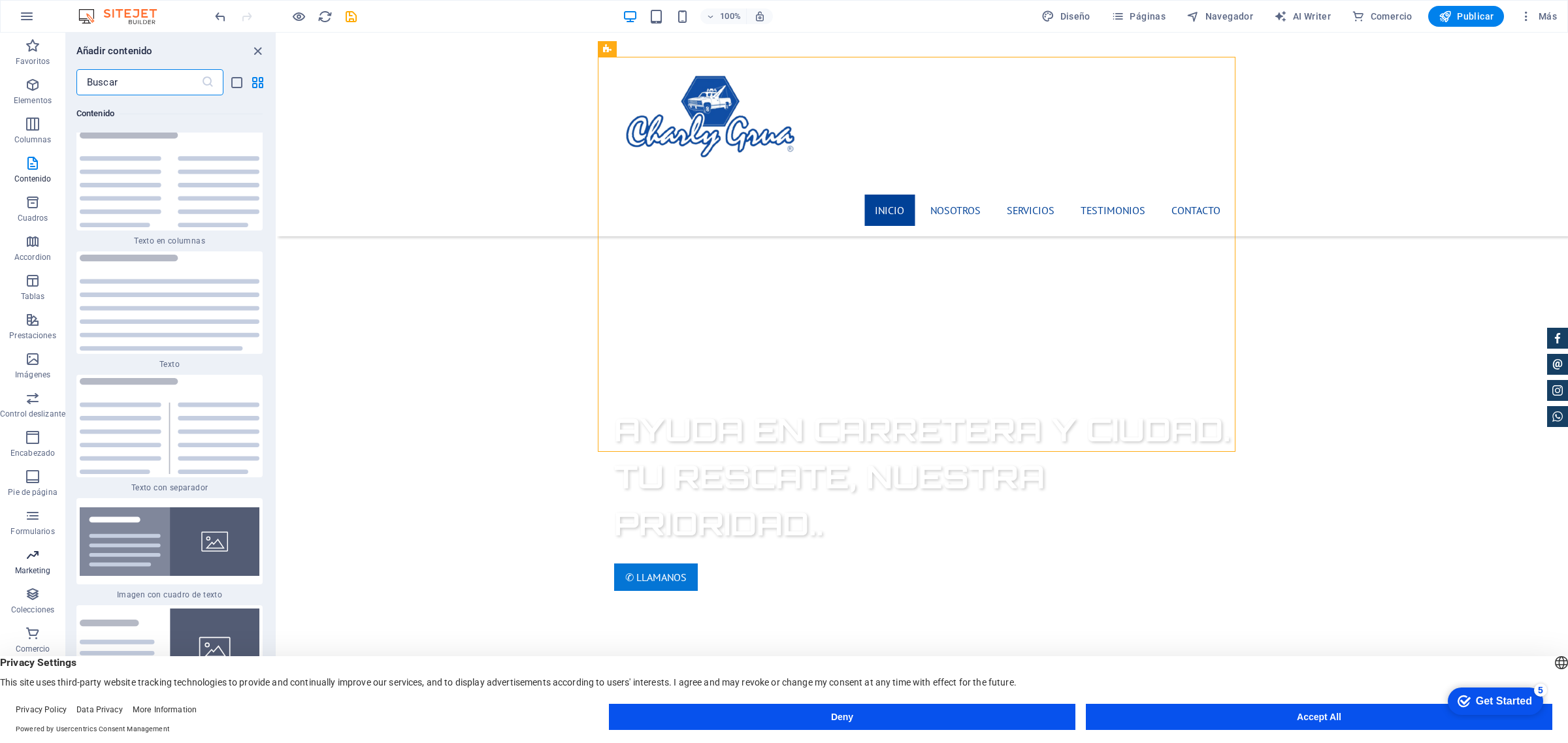
click at [43, 565] on span "Marketing" at bounding box center [32, 563] width 65 height 31
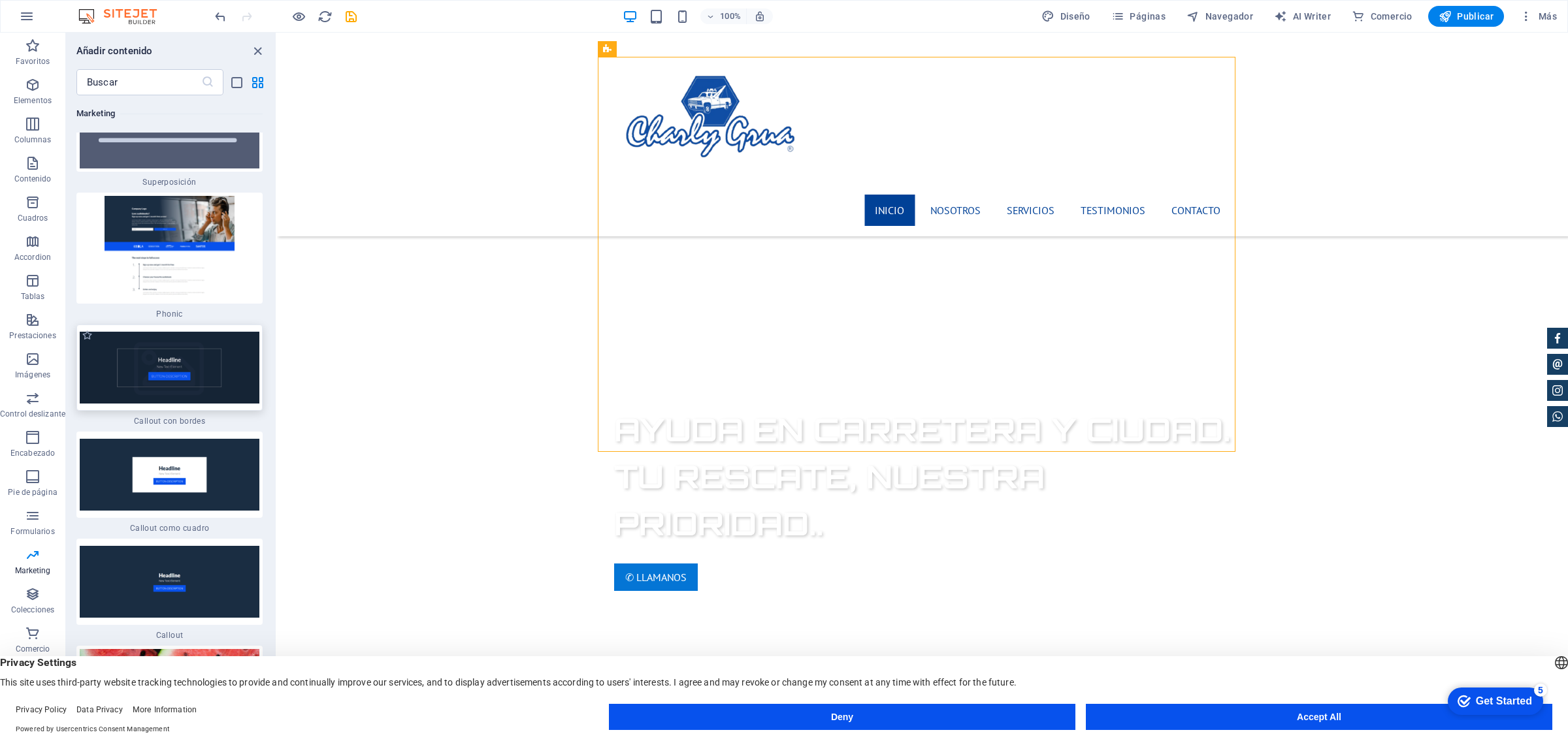
scroll to position [21351, 0]
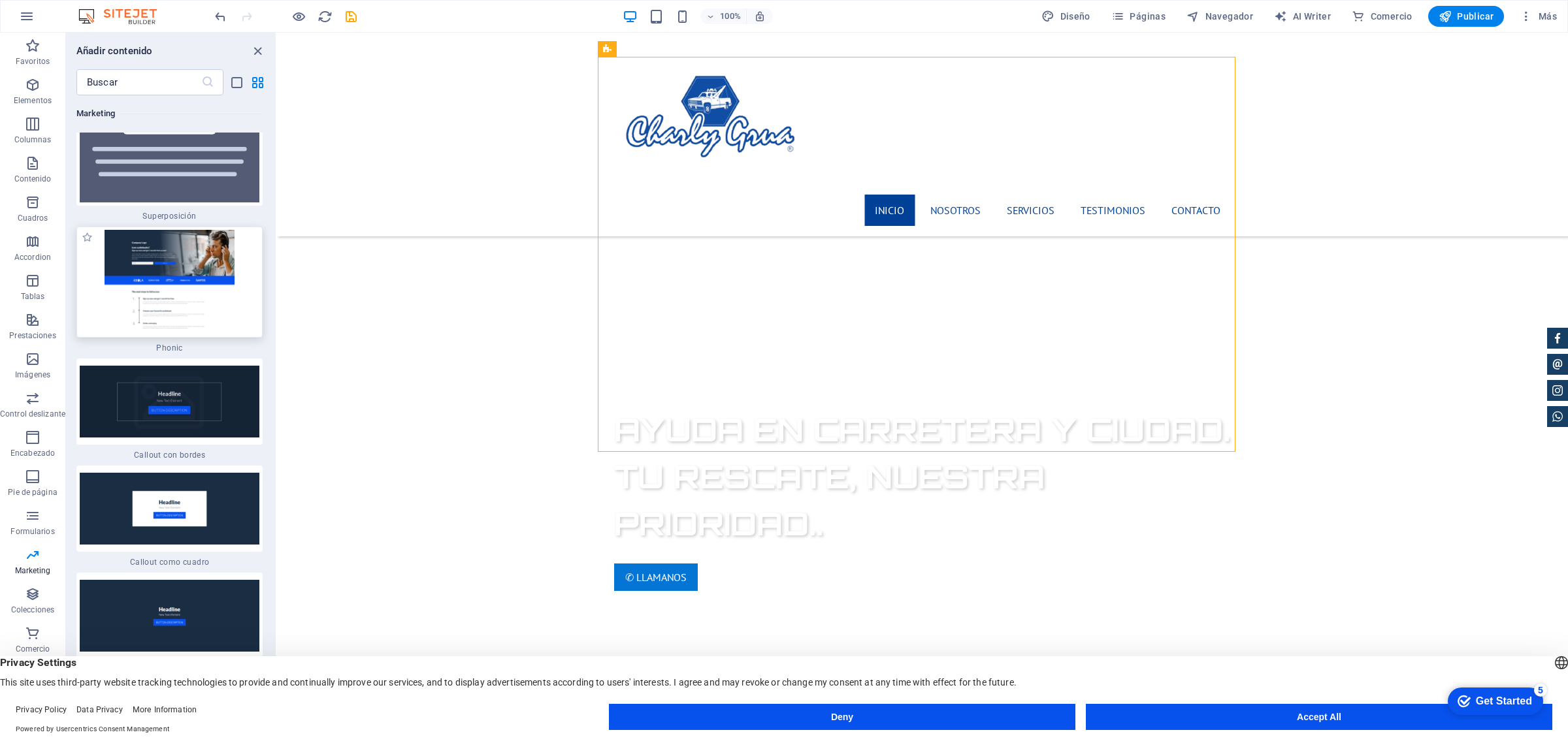
drag, startPoint x: 192, startPoint y: 240, endPoint x: 376, endPoint y: 458, distance: 285.3
click at [192, 240] on img at bounding box center [169, 282] width 180 height 104
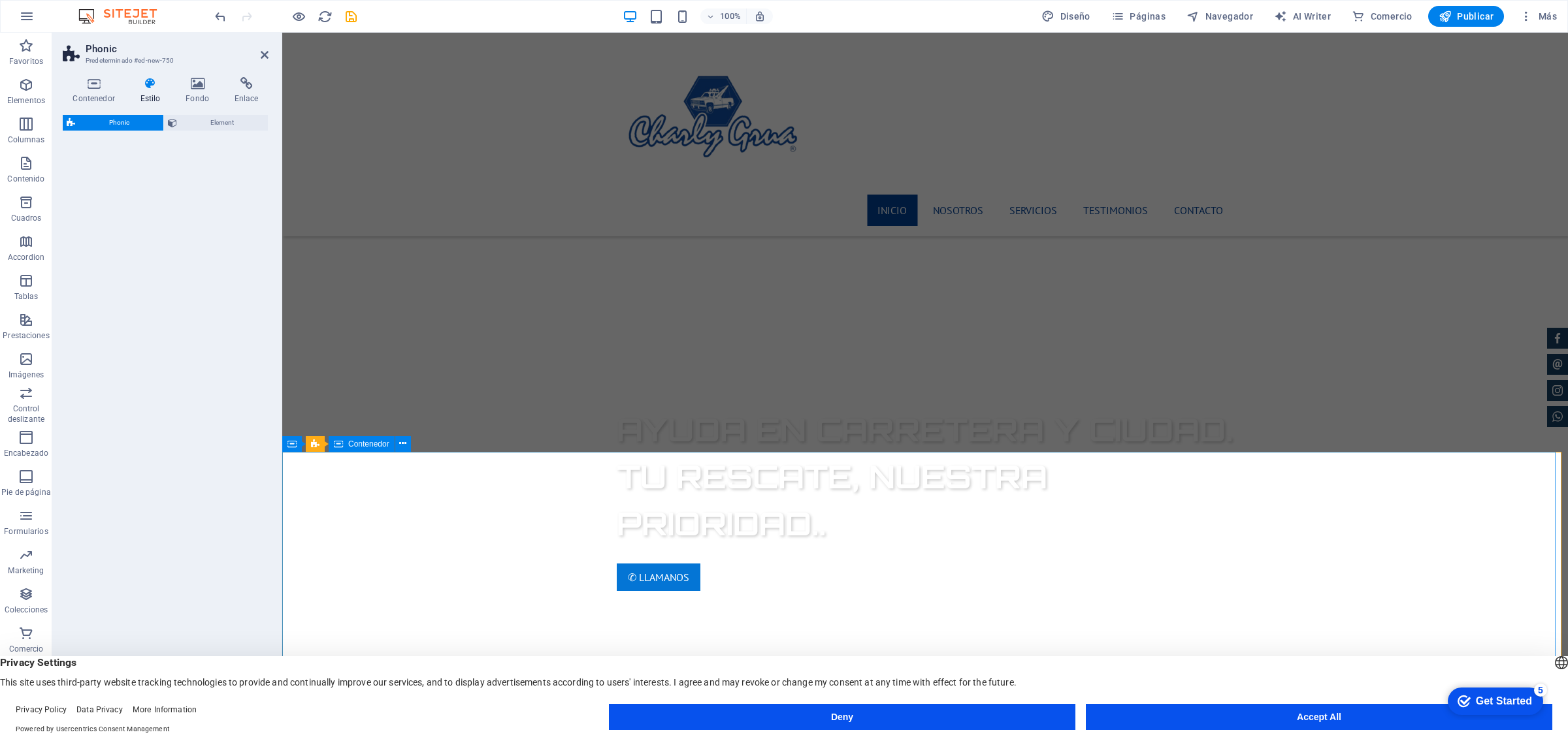
select select "%"
select select "rem"
select select "px"
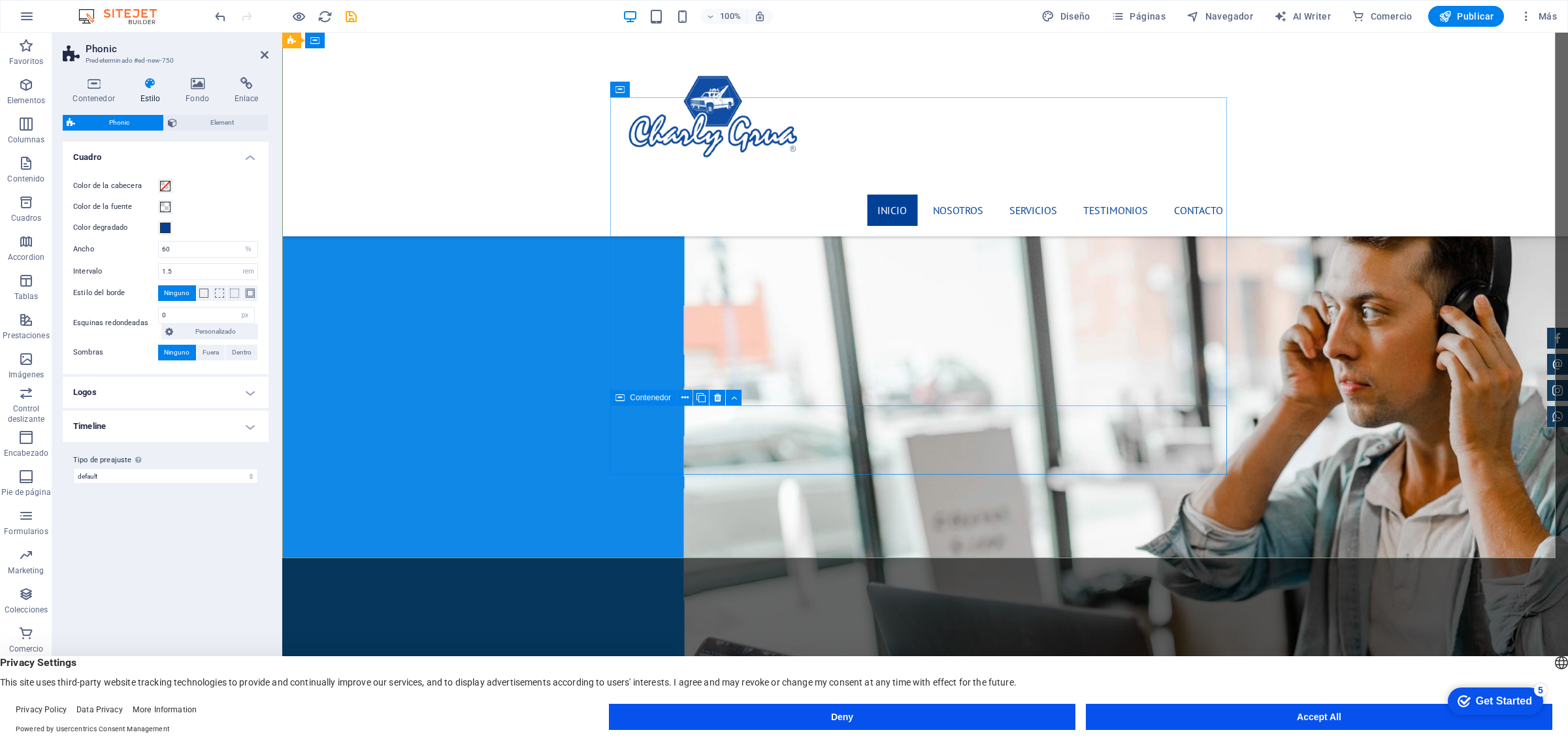
scroll to position [1796, 0]
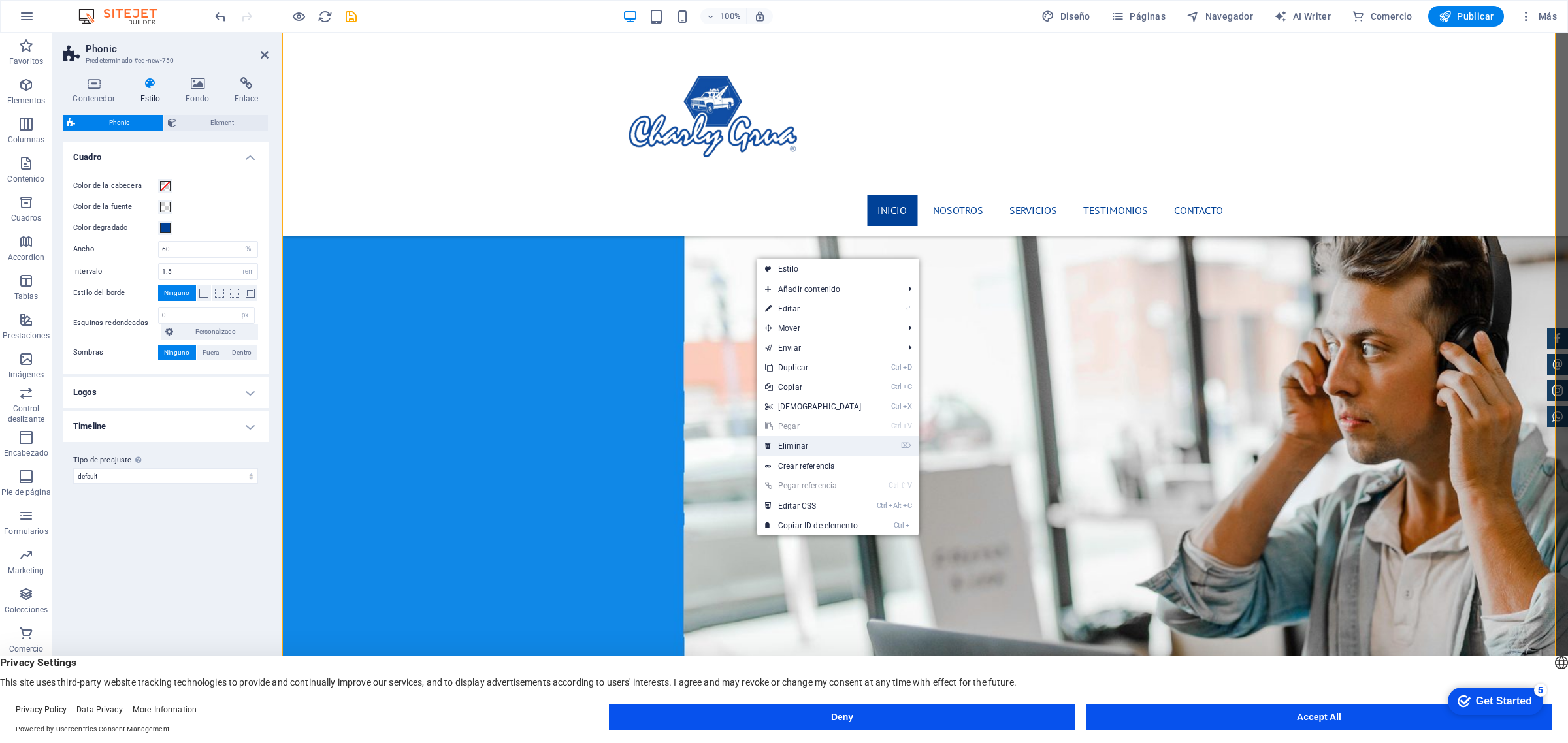
click at [808, 451] on link "⌦ Eliminar" at bounding box center [813, 446] width 112 height 19
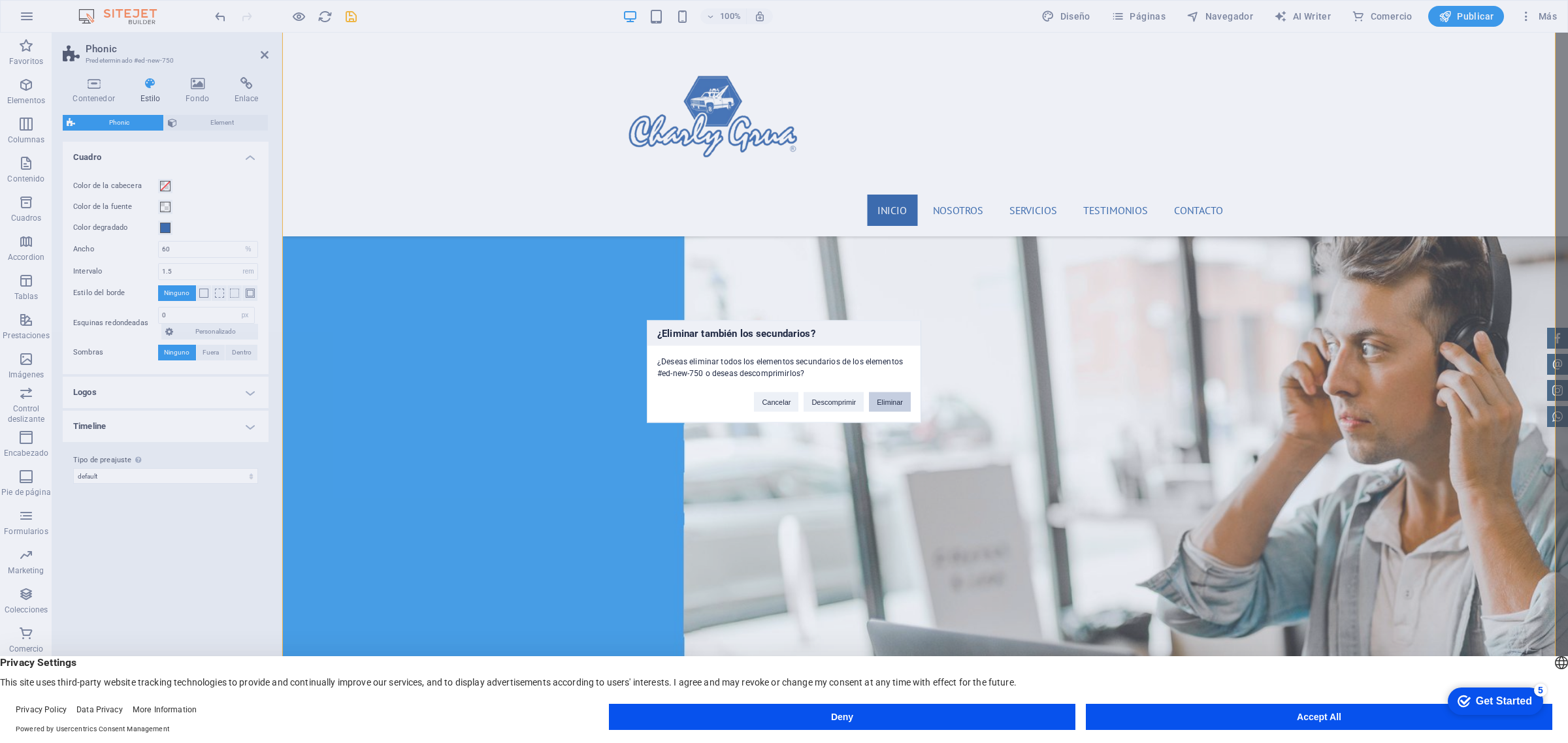
click at [883, 406] on button "Eliminar" at bounding box center [890, 402] width 41 height 19
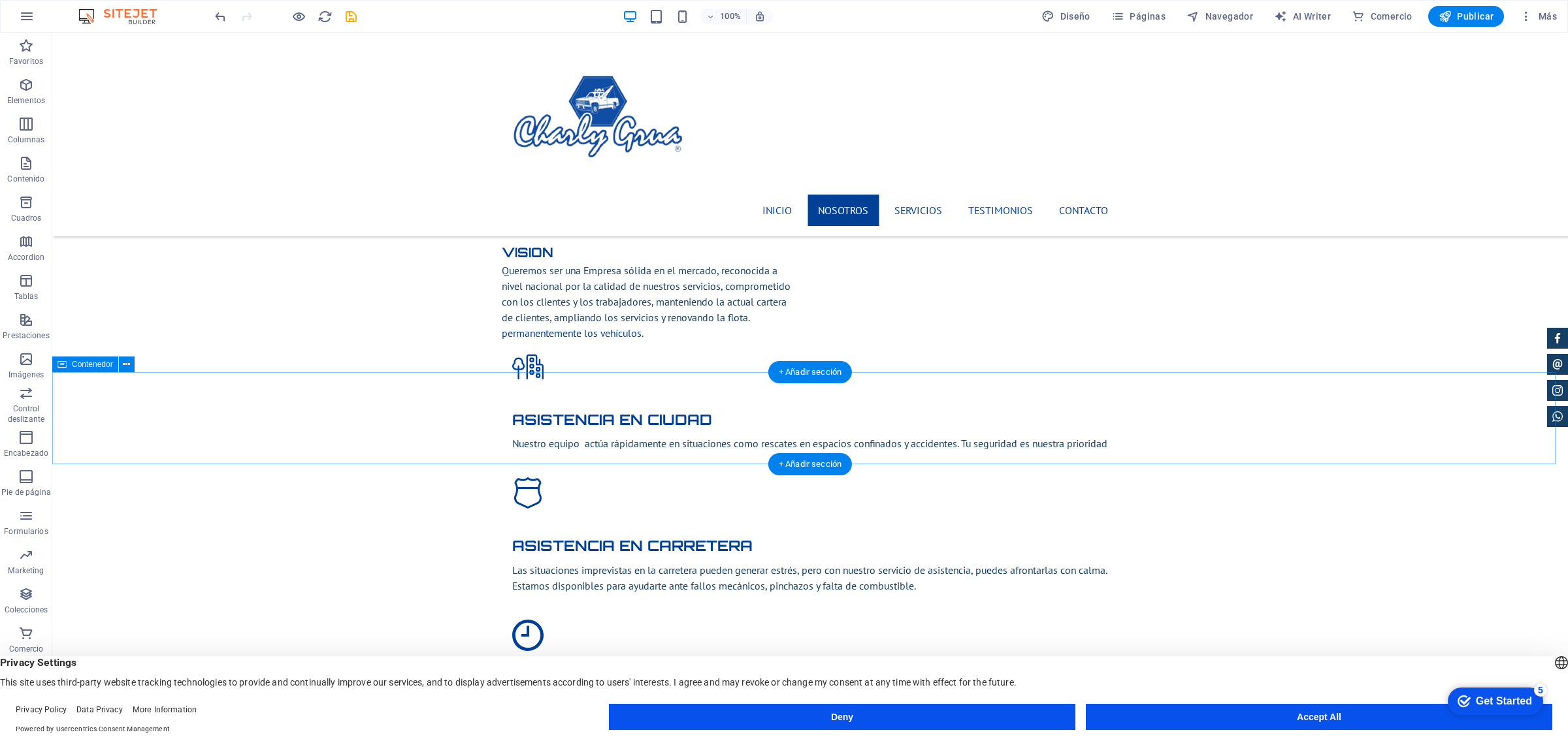
scroll to position [2041, 0]
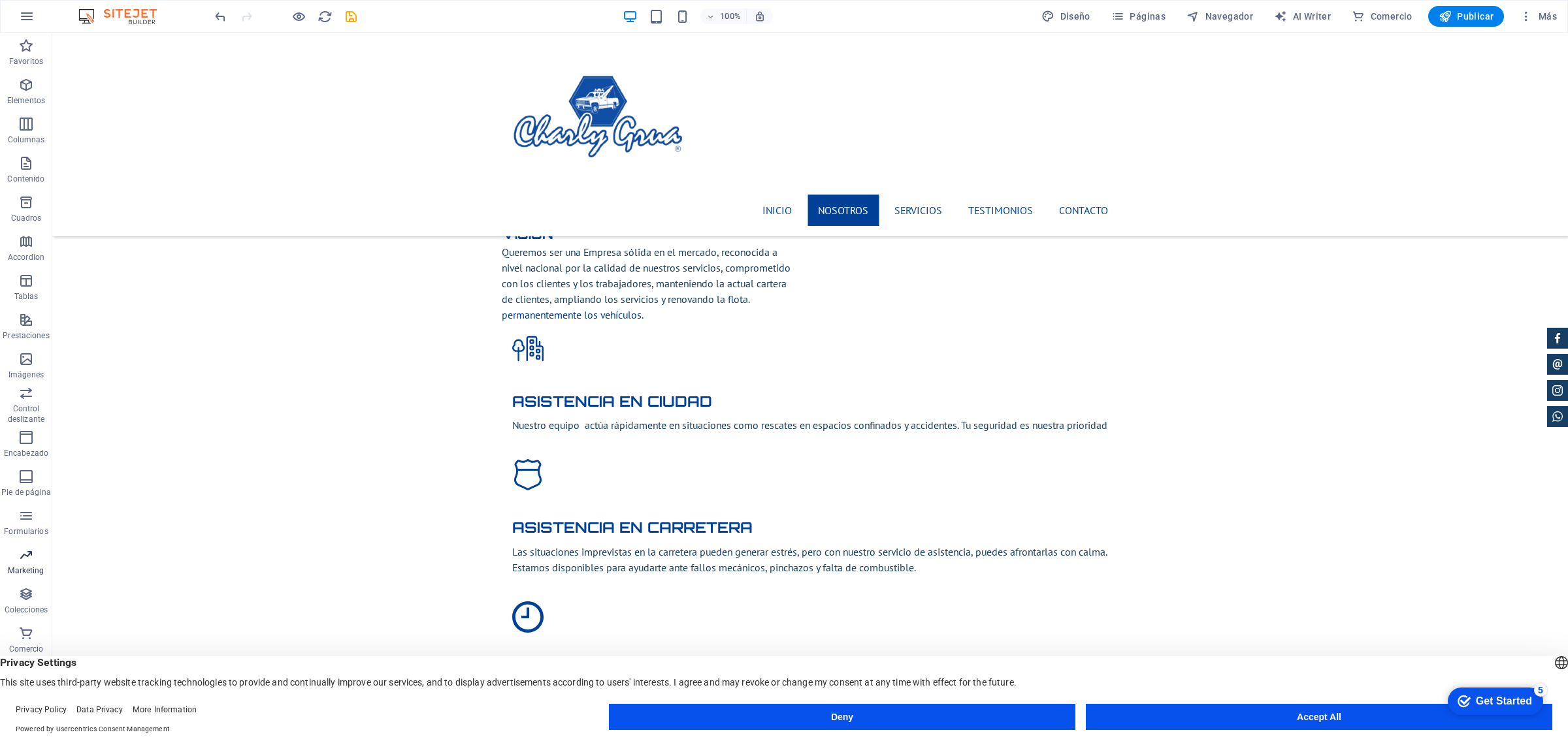
click at [44, 559] on span "Marketing" at bounding box center [26, 563] width 52 height 31
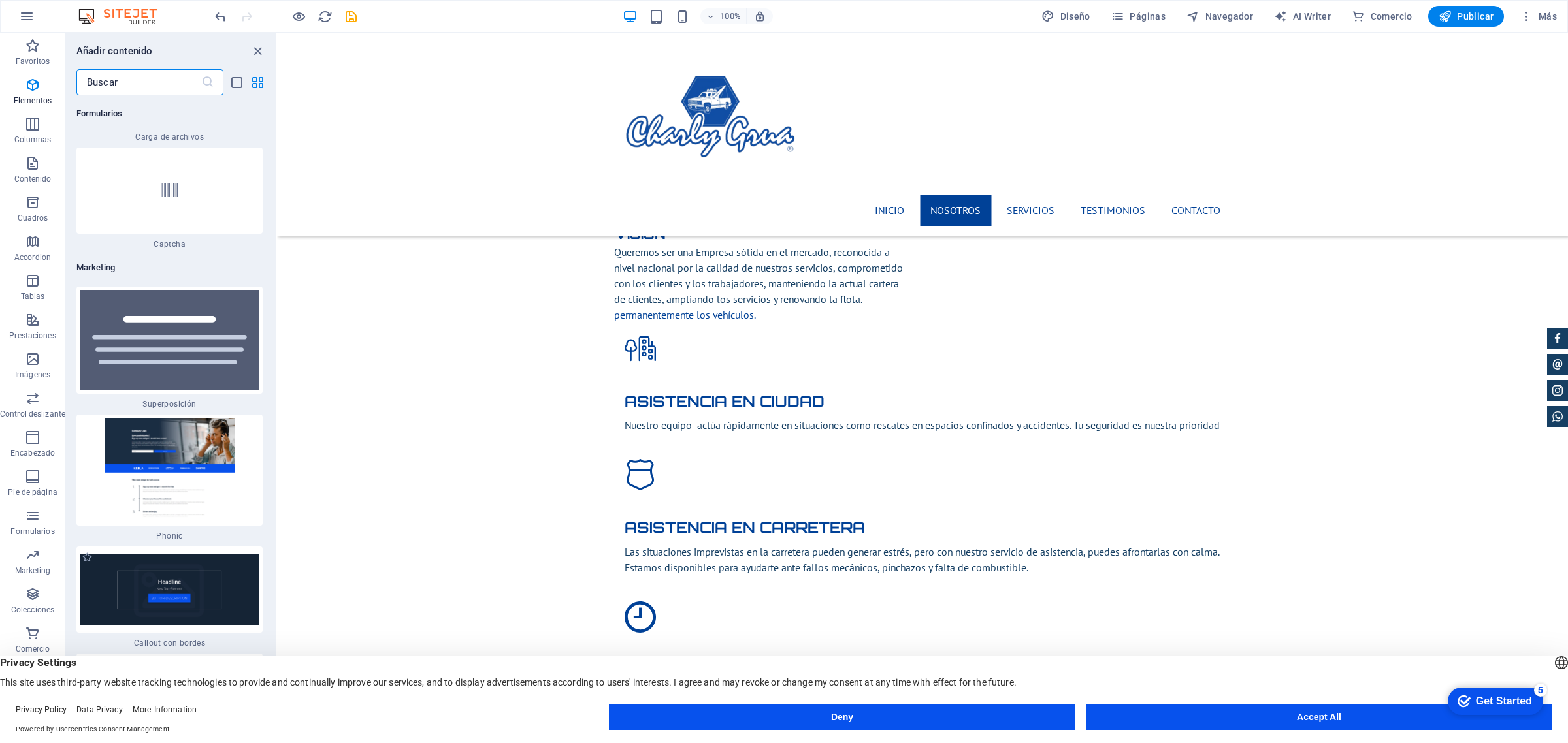
scroll to position [21270, 0]
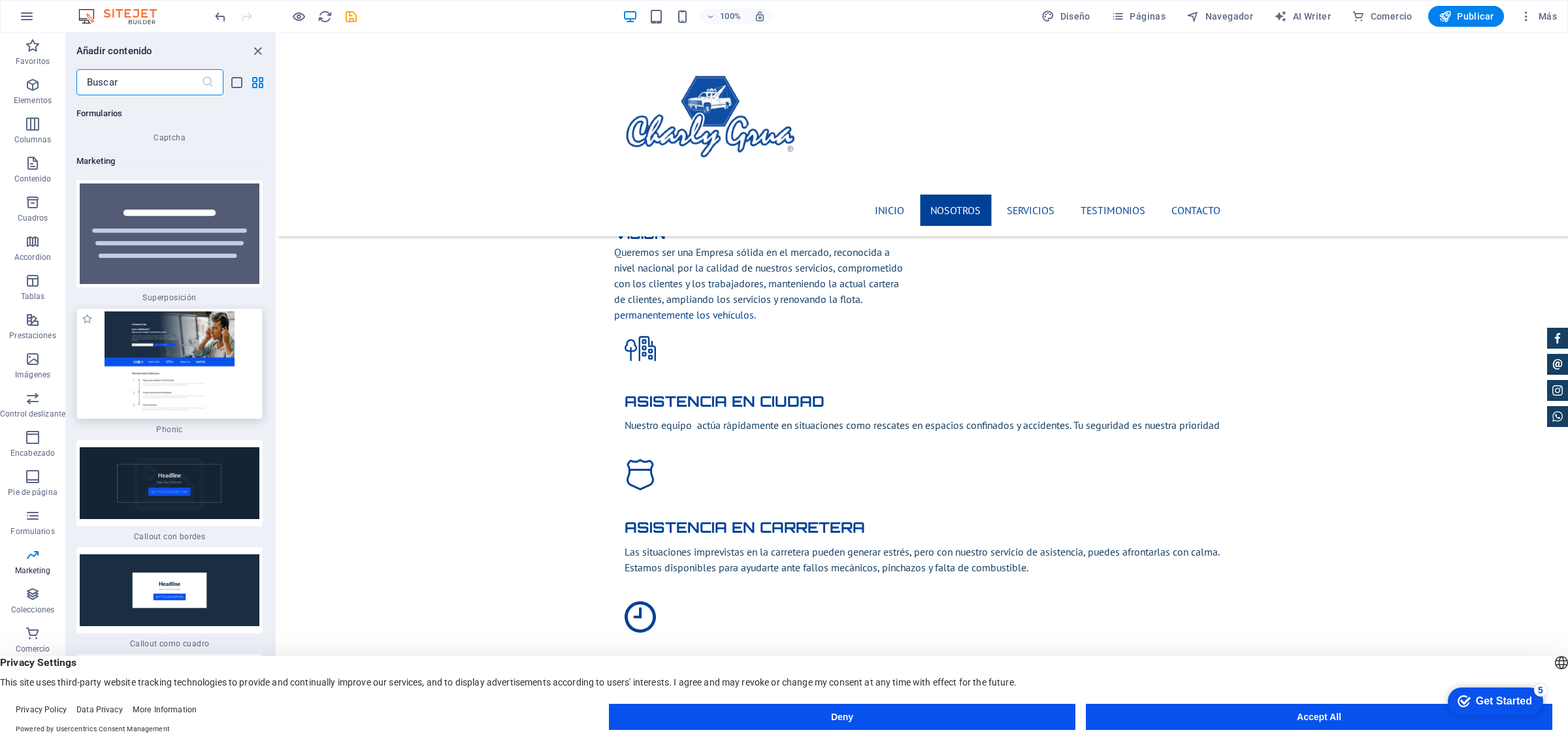
click at [188, 338] on img at bounding box center [169, 364] width 180 height 104
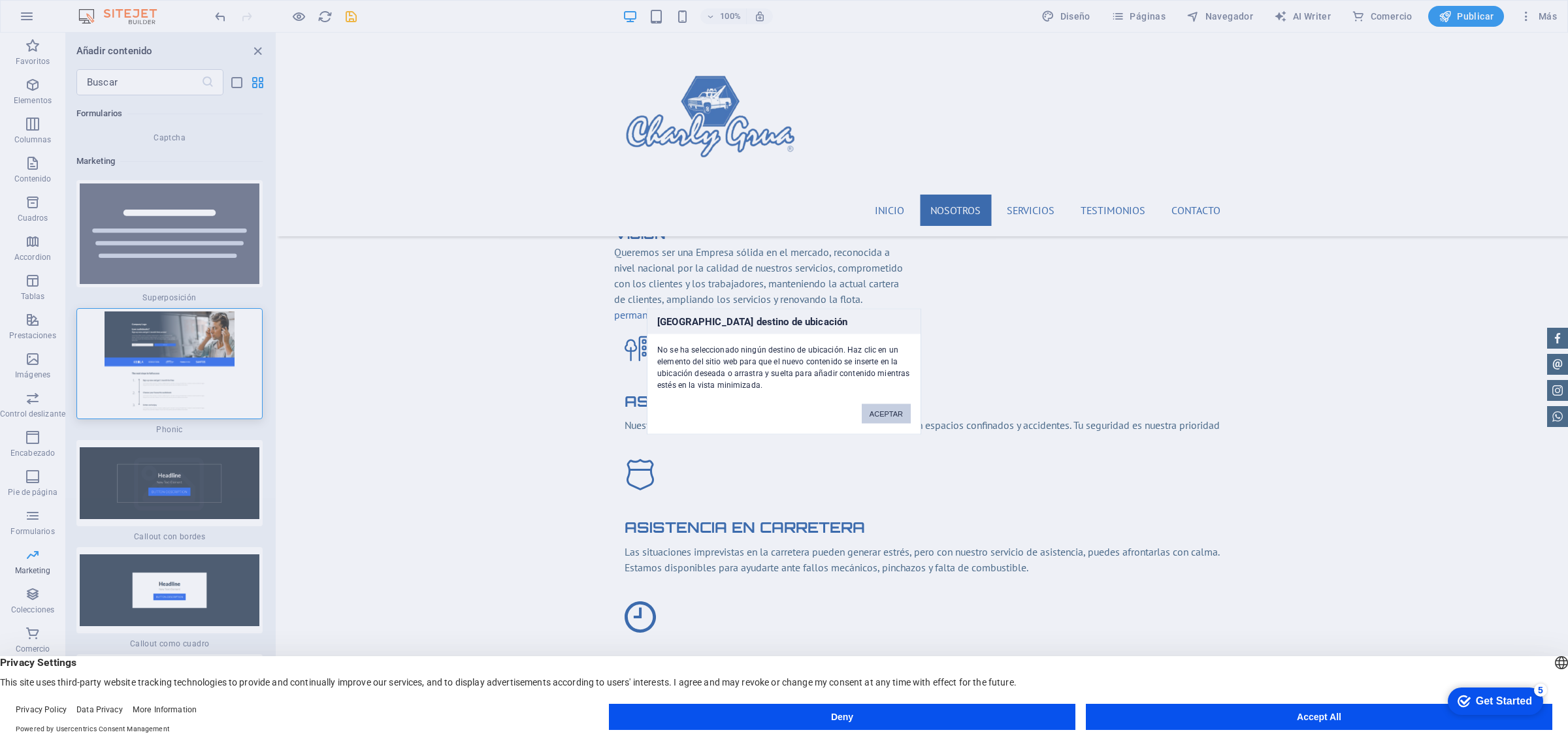
click at [883, 418] on button "ACEPTAR" at bounding box center [886, 413] width 49 height 19
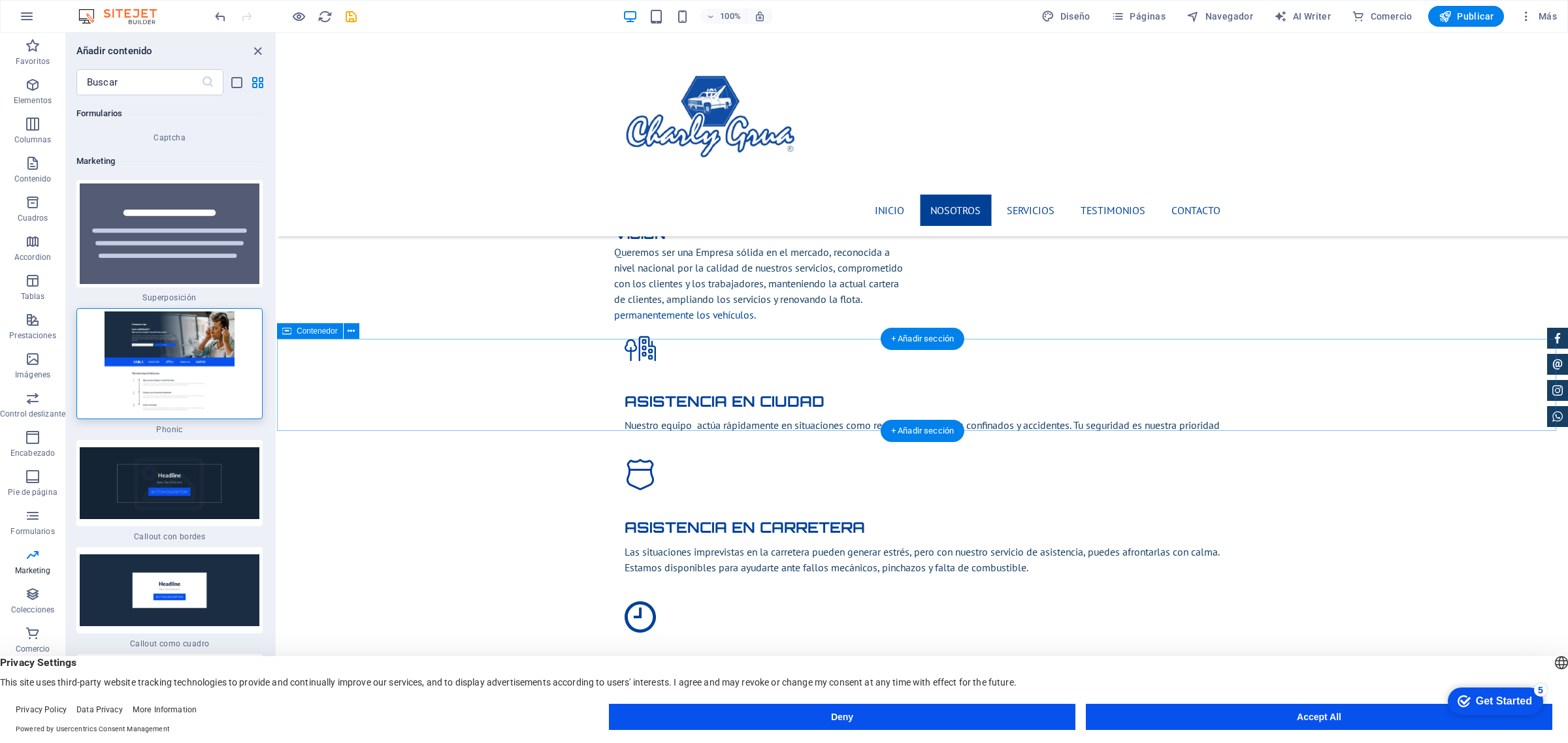
click at [186, 312] on img at bounding box center [169, 364] width 180 height 104
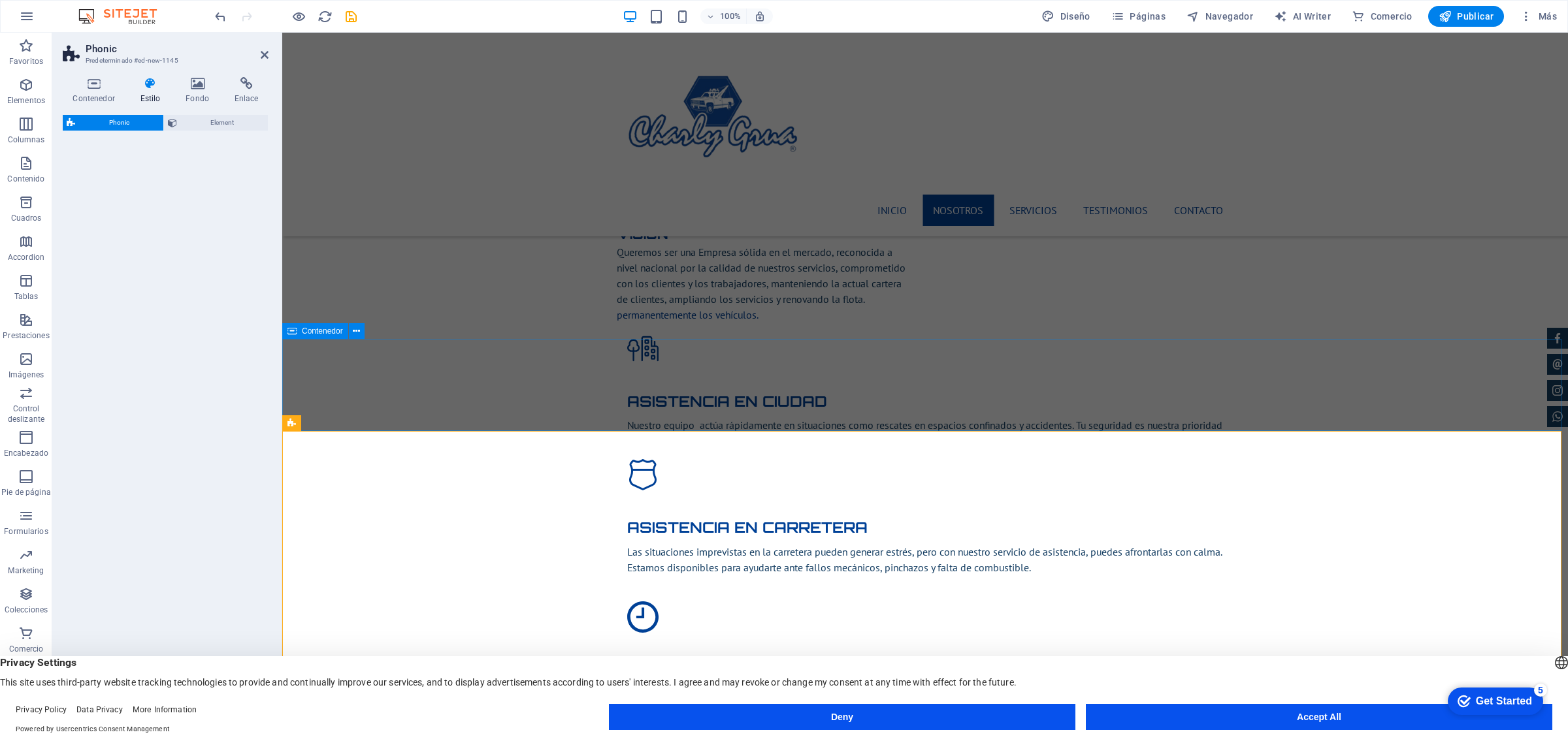
select select "%"
select select "rem"
select select "px"
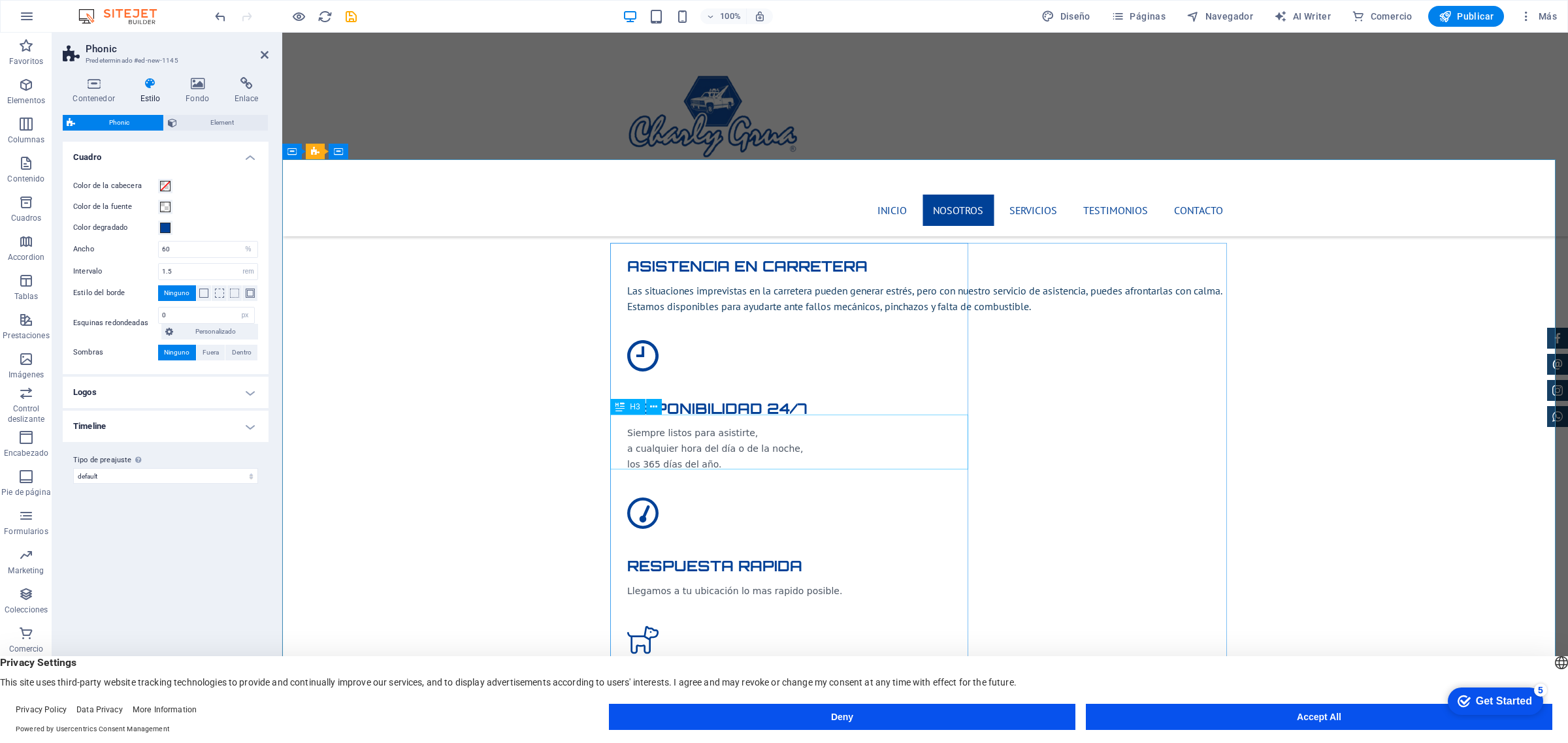
scroll to position [2286, 0]
